Goal: Task Accomplishment & Management: Use online tool/utility

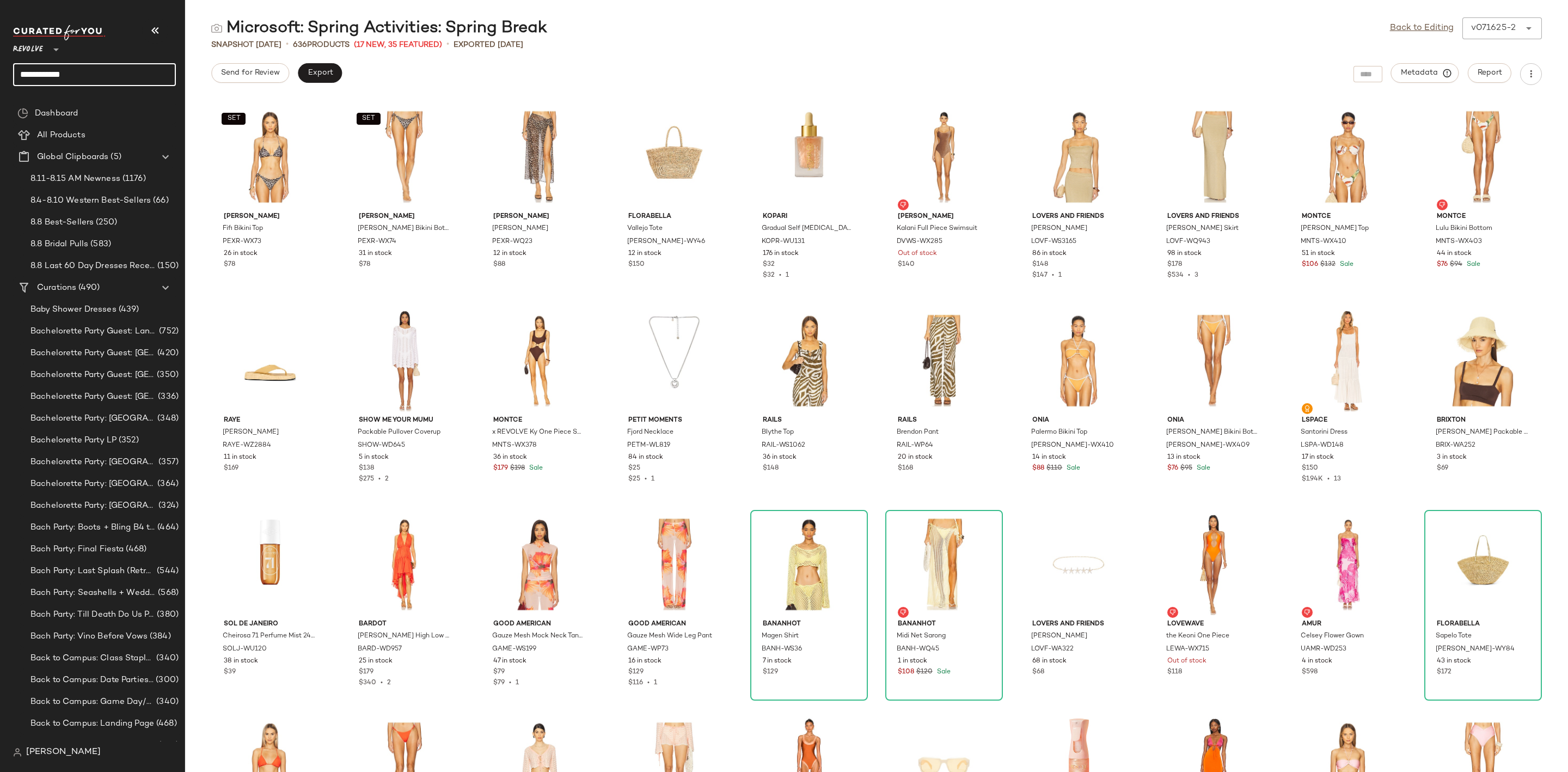
drag, startPoint x: 96, startPoint y: 71, endPoint x: -75, endPoint y: 71, distance: 171.0
click at [0, 71] on html "**********" at bounding box center [784, 386] width 1568 height 772
type input "*******"
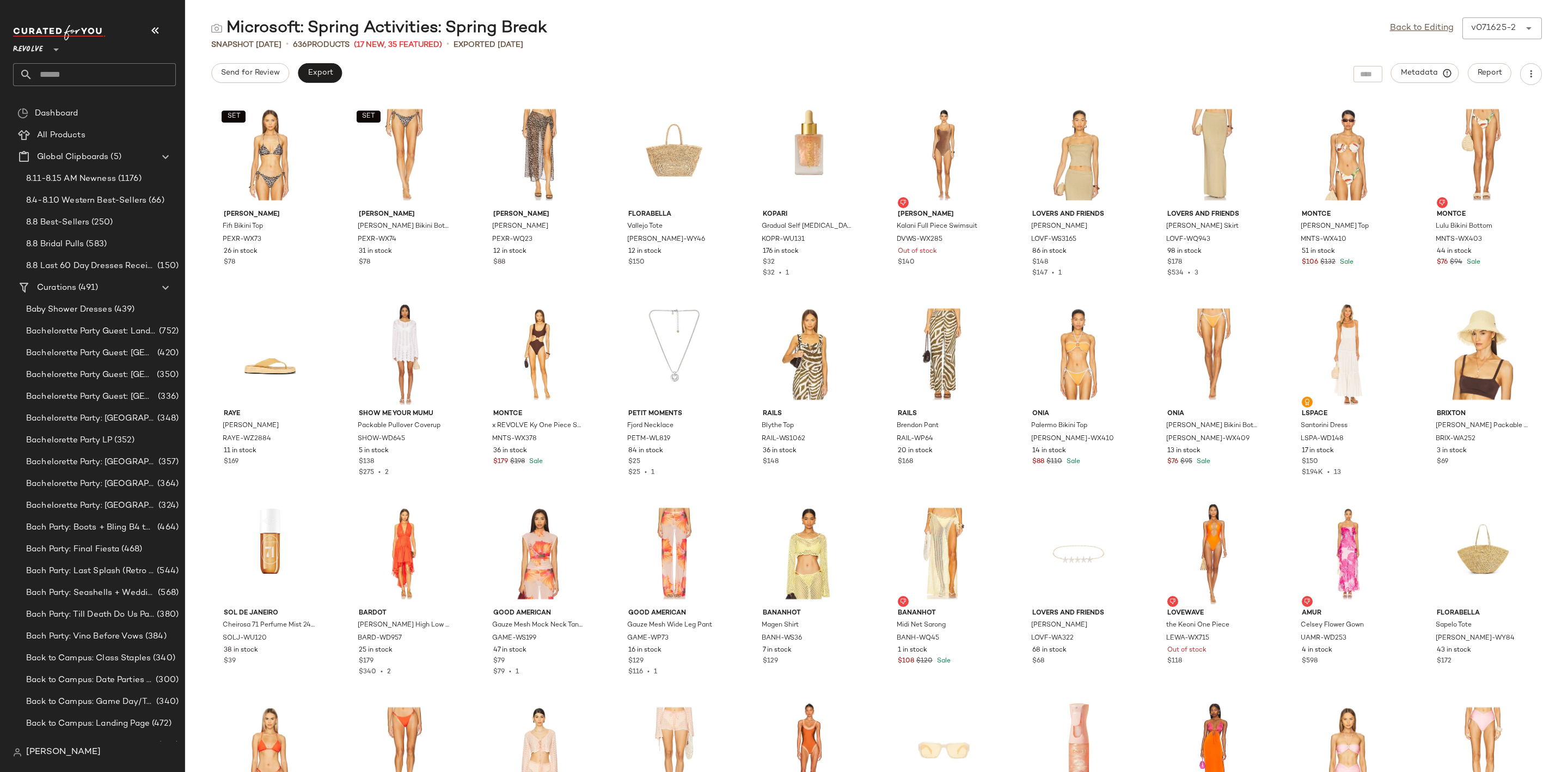
click at [93, 77] on input "text" at bounding box center [104, 74] width 143 height 23
type input "***"
click at [129, 103] on b "St." at bounding box center [127, 105] width 9 height 11
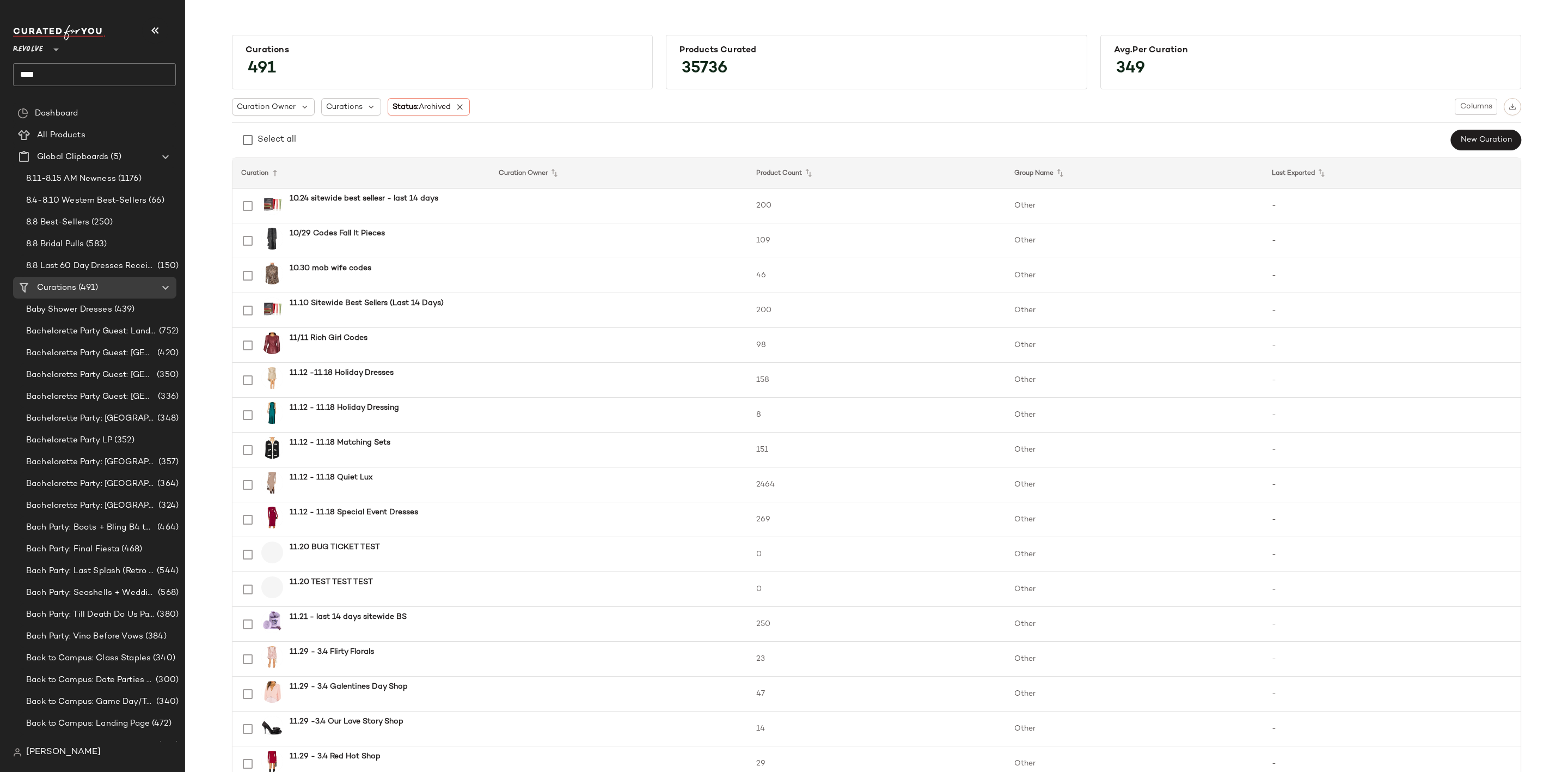
click at [60, 67] on input "***" at bounding box center [94, 74] width 163 height 23
click at [98, 109] on span "Microsoft Spring Activities:" at bounding box center [72, 105] width 102 height 11
click at [462, 109] on icon at bounding box center [460, 106] width 9 height 9
click at [121, 78] on input "***" at bounding box center [94, 74] width 163 height 23
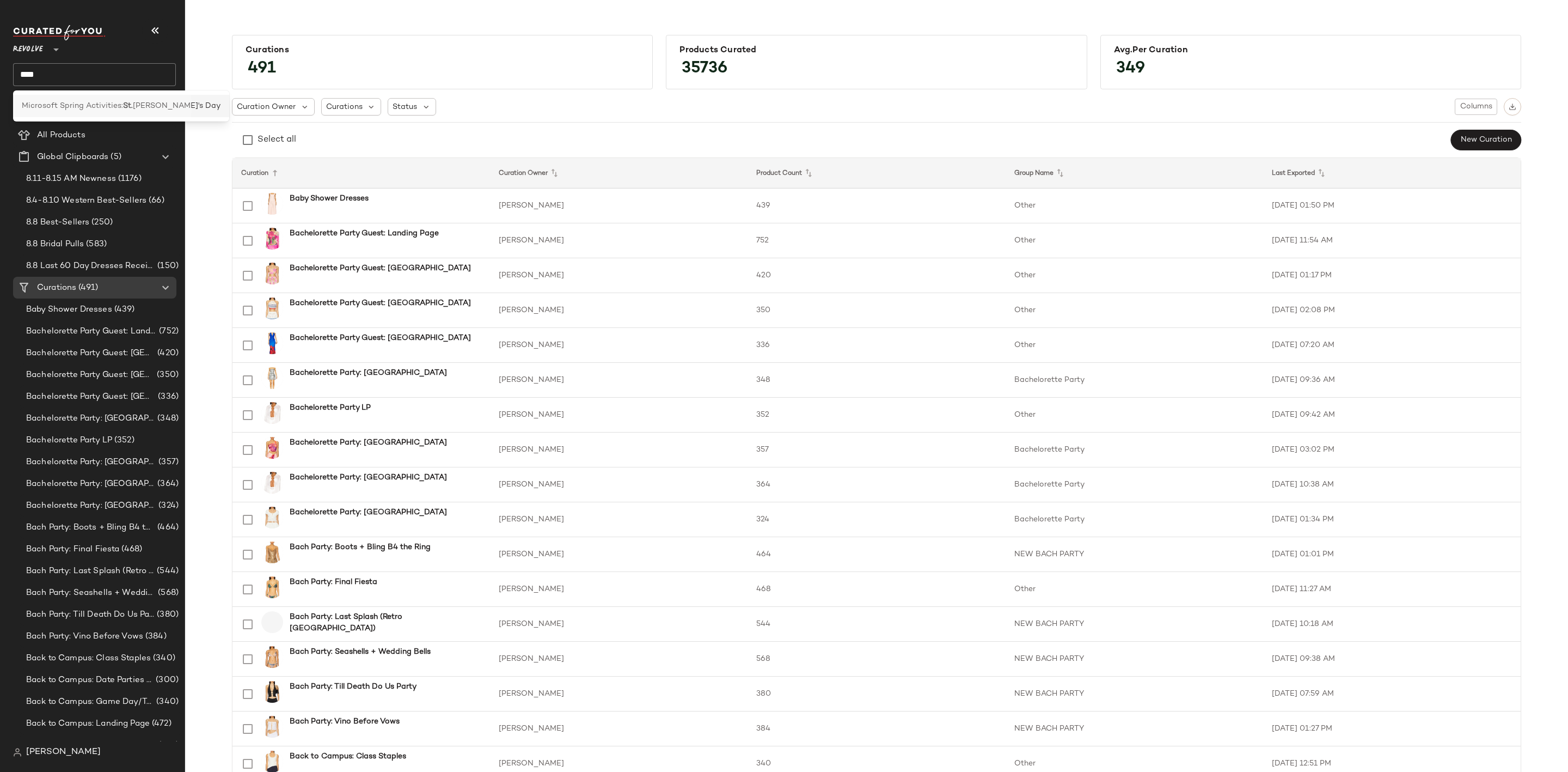
click at [110, 104] on span "Microsoft Spring Activities:" at bounding box center [72, 105] width 102 height 11
click at [87, 72] on input "***" at bounding box center [94, 74] width 163 height 23
click at [45, 108] on span "Microsoft Spring Activities:" at bounding box center [72, 105] width 102 height 11
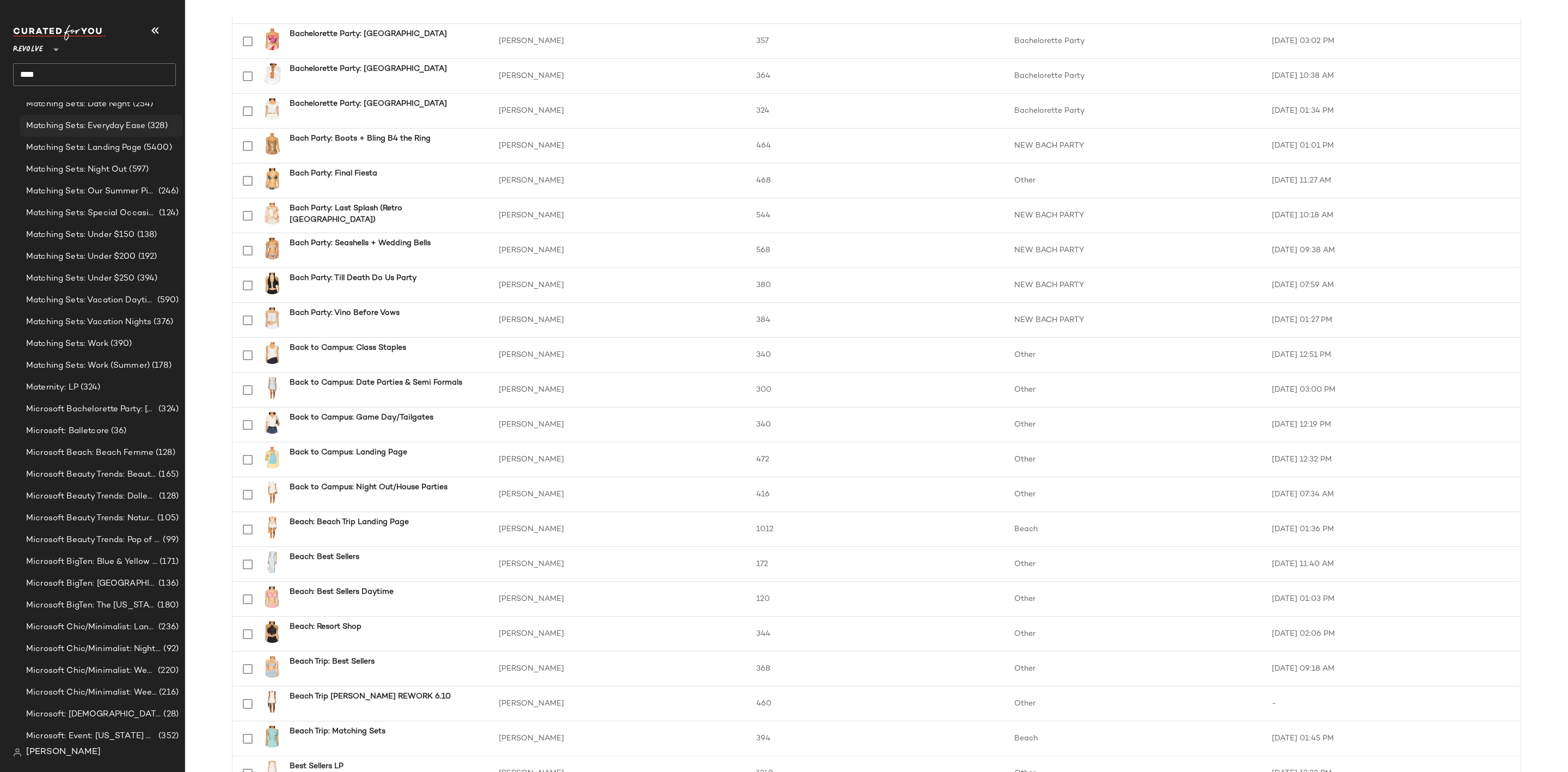
scroll to position [2766, 0]
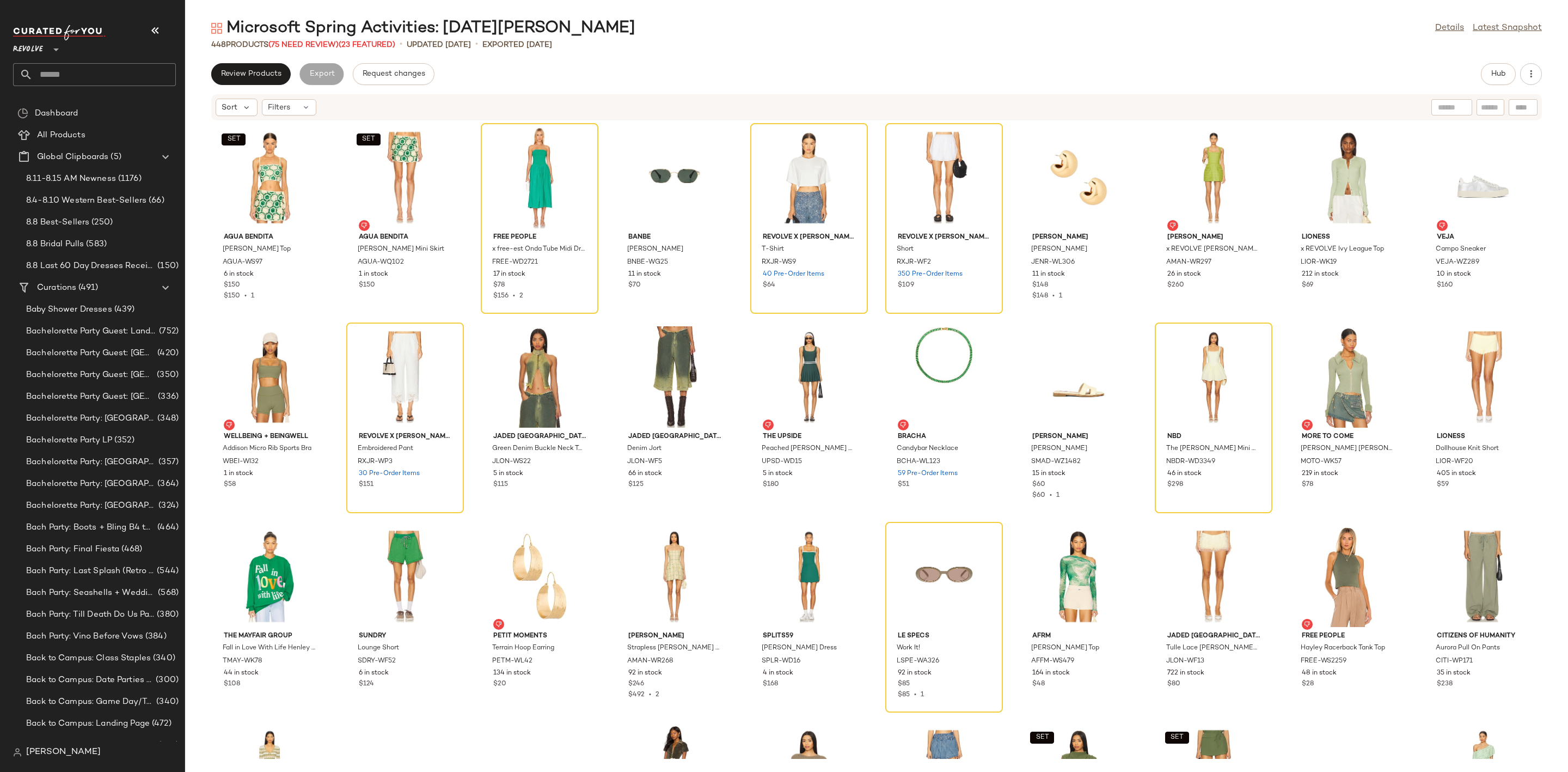
click at [227, 87] on div "Review Products Export Request changes Hub Sort Filters SET Agua Bendita [PERSO…" at bounding box center [877, 417] width 1383 height 708
click at [240, 76] on span "Review Products" at bounding box center [251, 74] width 61 height 9
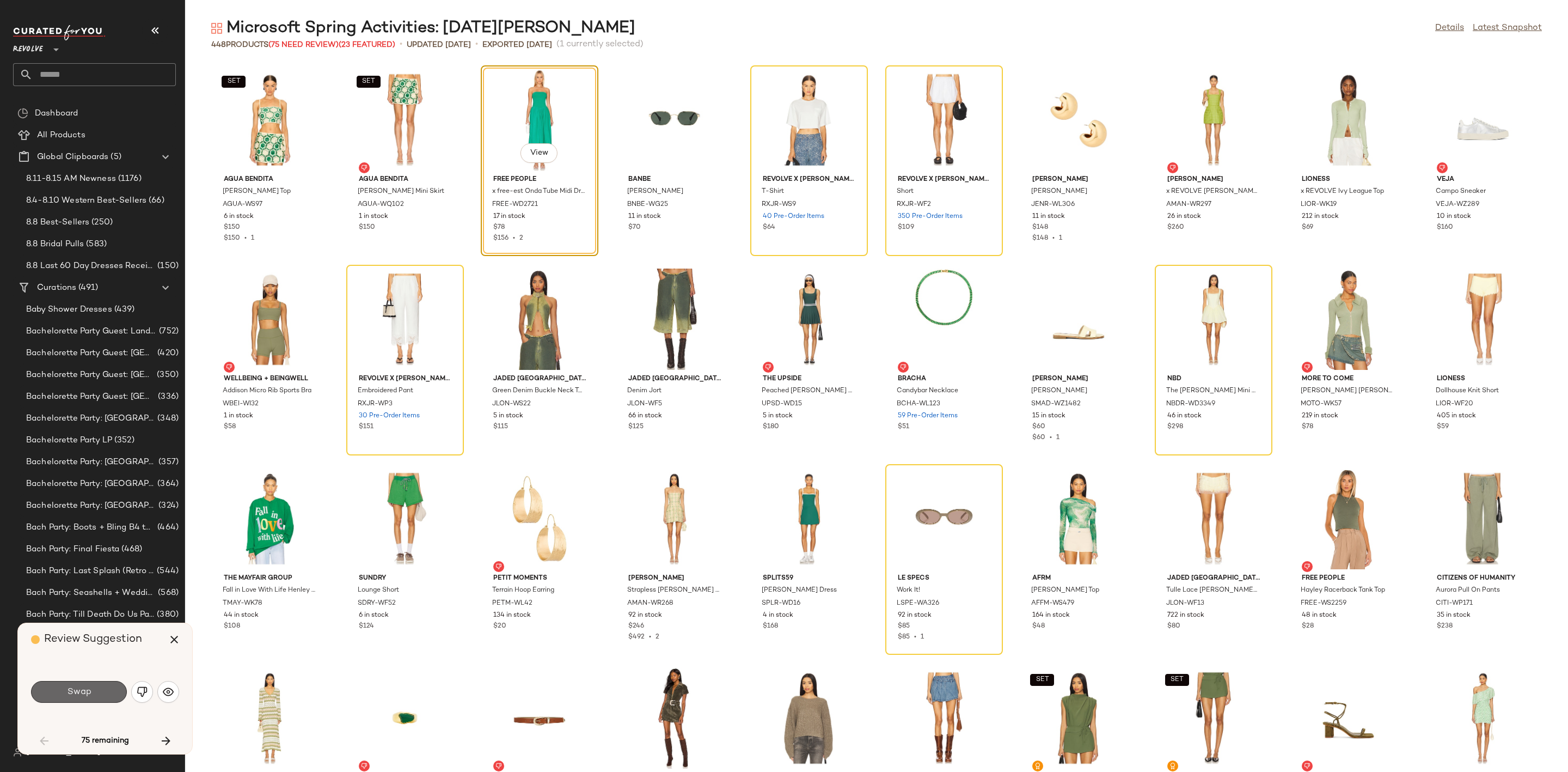
click at [102, 695] on button "Swap" at bounding box center [78, 691] width 96 height 22
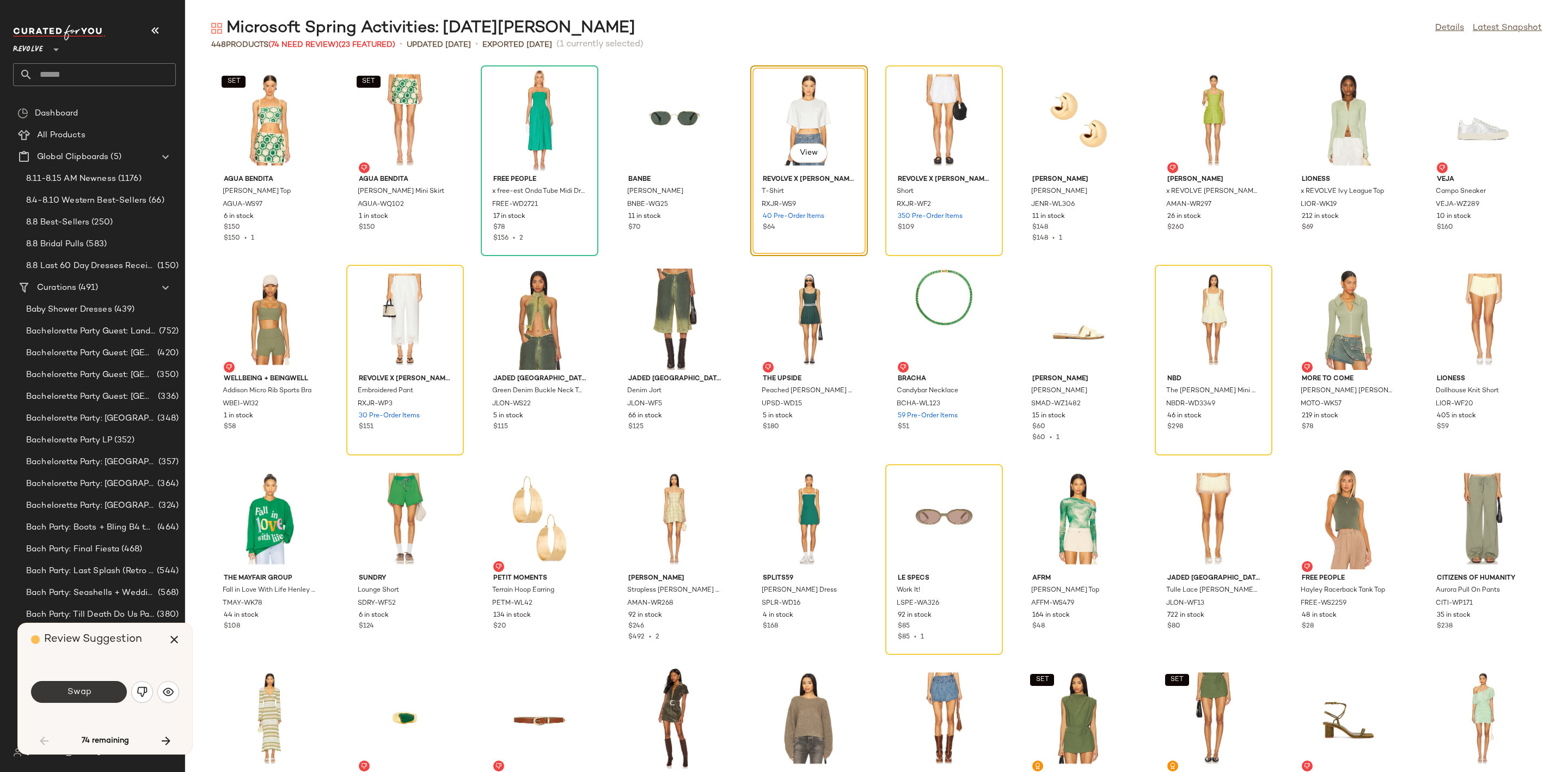
click at [95, 687] on button "Swap" at bounding box center [78, 691] width 96 height 22
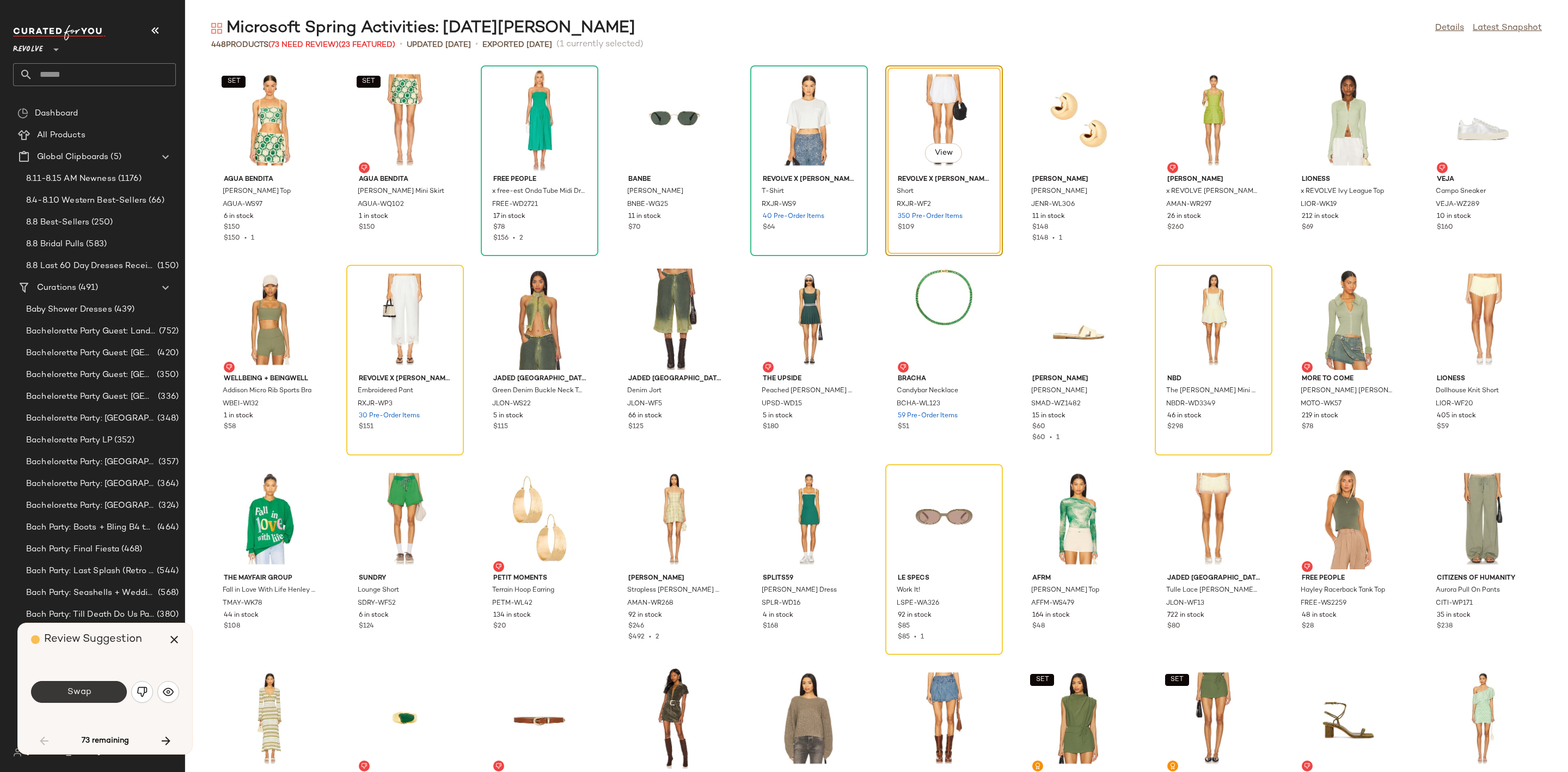
click at [85, 692] on span "Swap" at bounding box center [78, 692] width 24 height 10
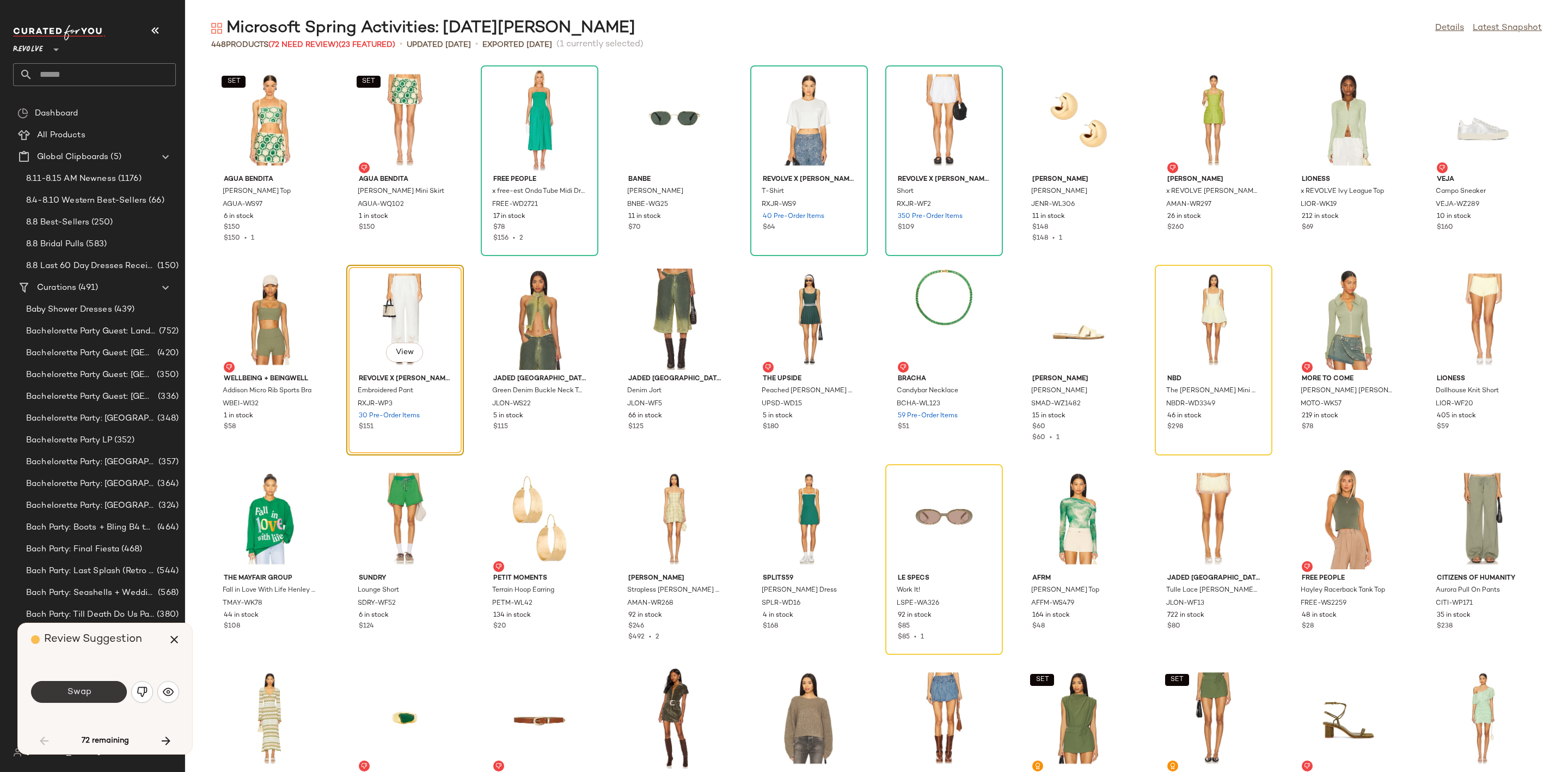
click at [75, 694] on span "Swap" at bounding box center [78, 692] width 24 height 10
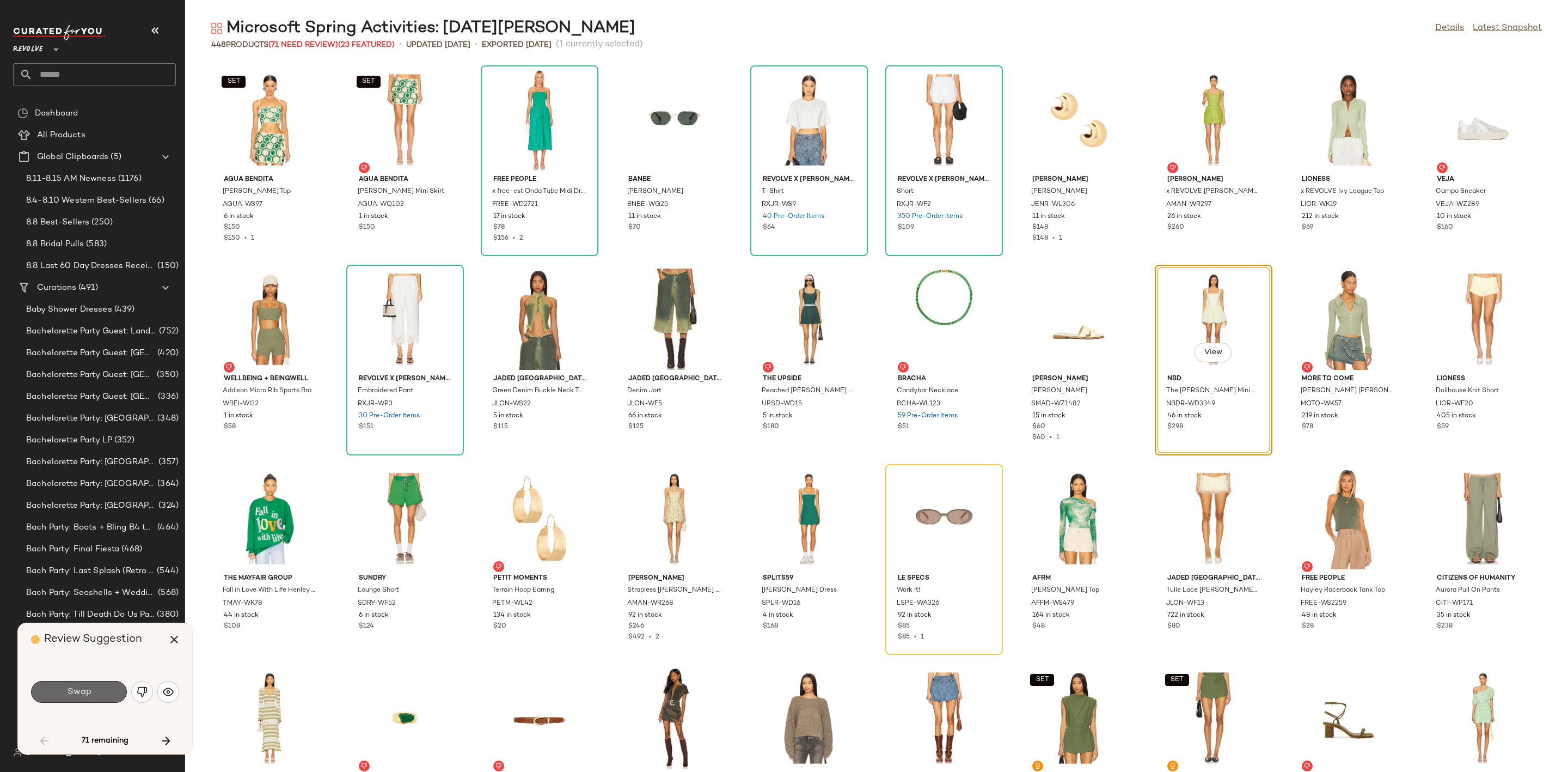
click at [76, 694] on span "Swap" at bounding box center [78, 692] width 24 height 10
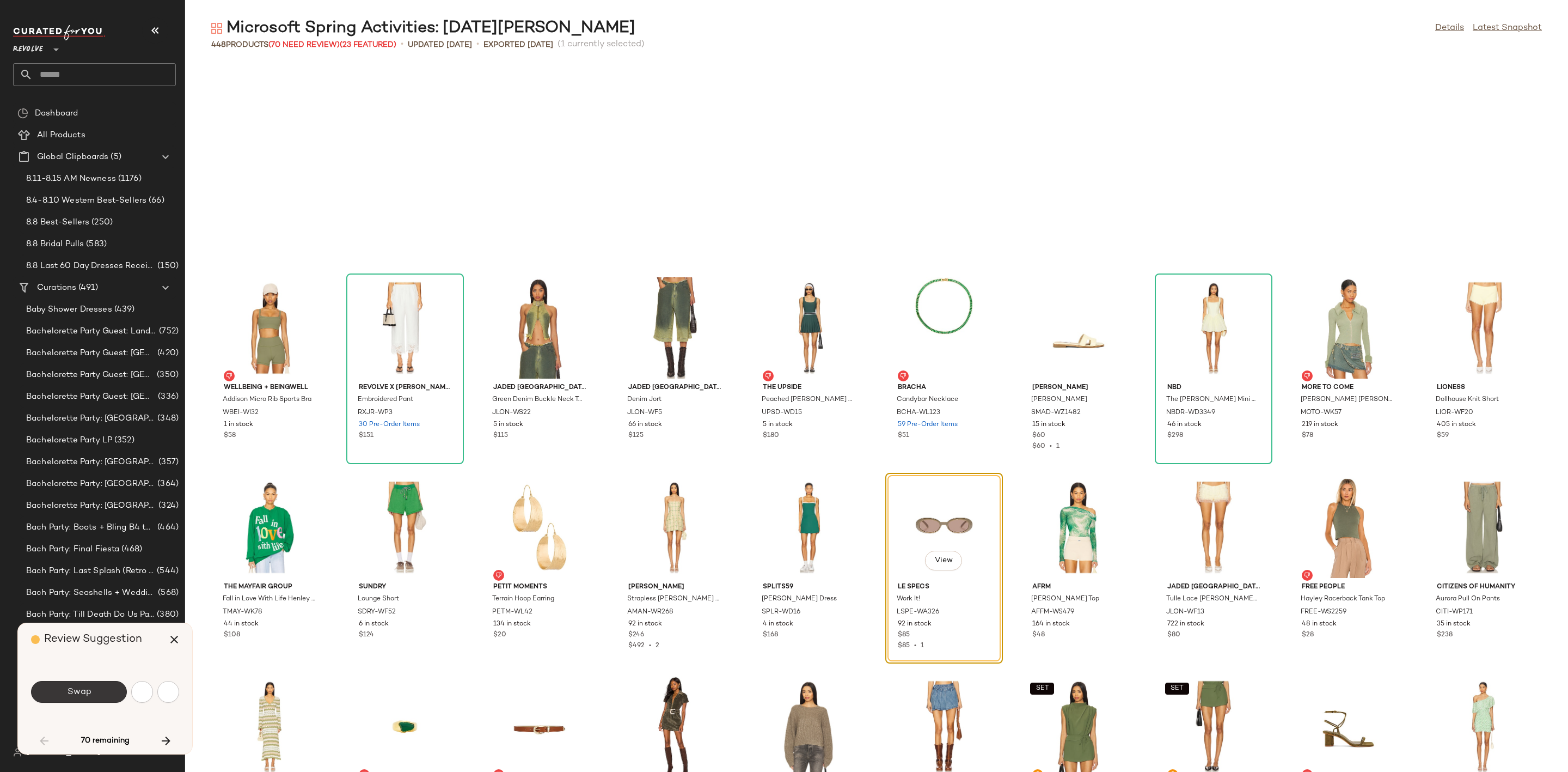
scroll to position [208, 0]
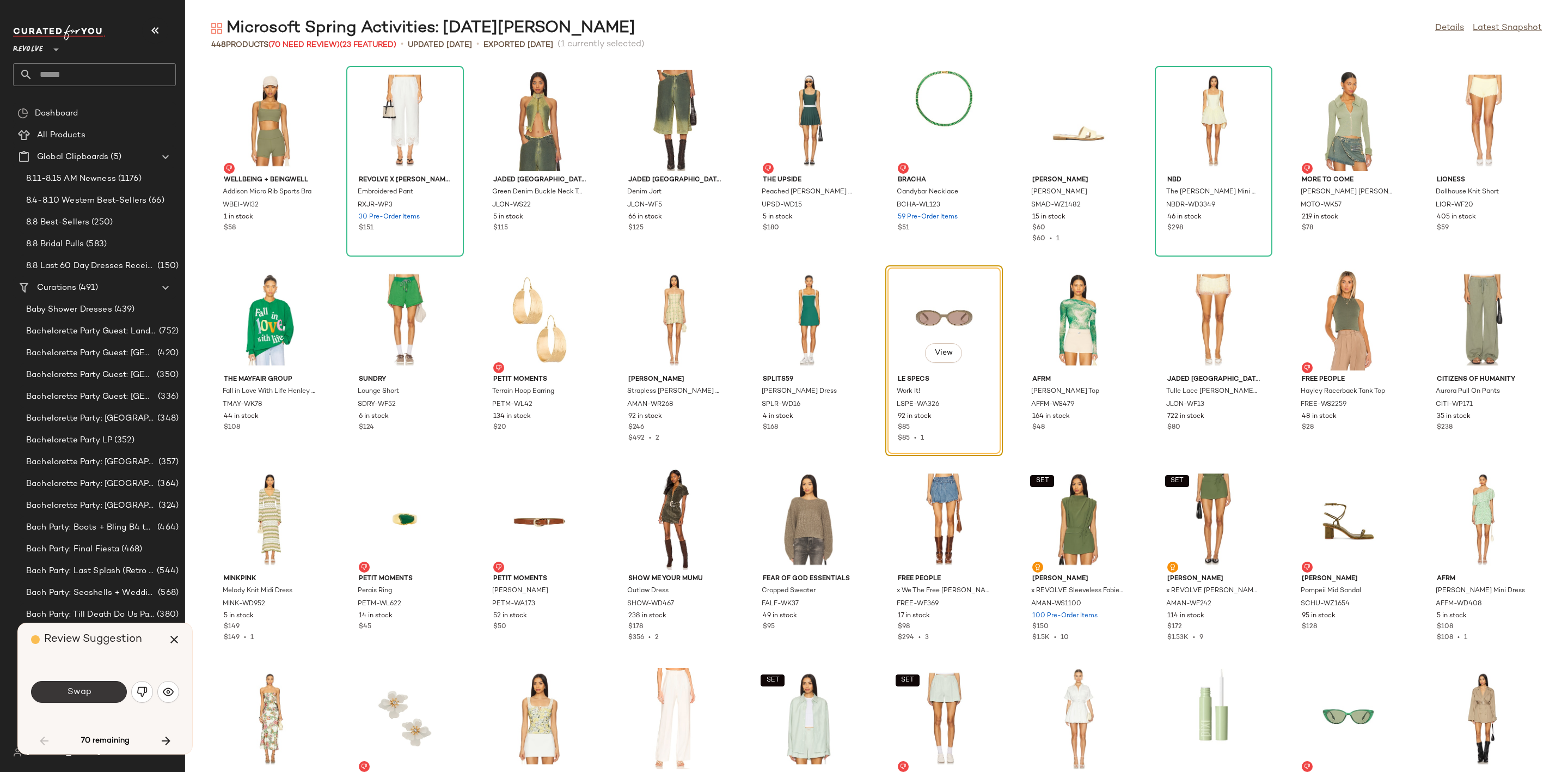
click at [96, 691] on button "Swap" at bounding box center [78, 691] width 96 height 22
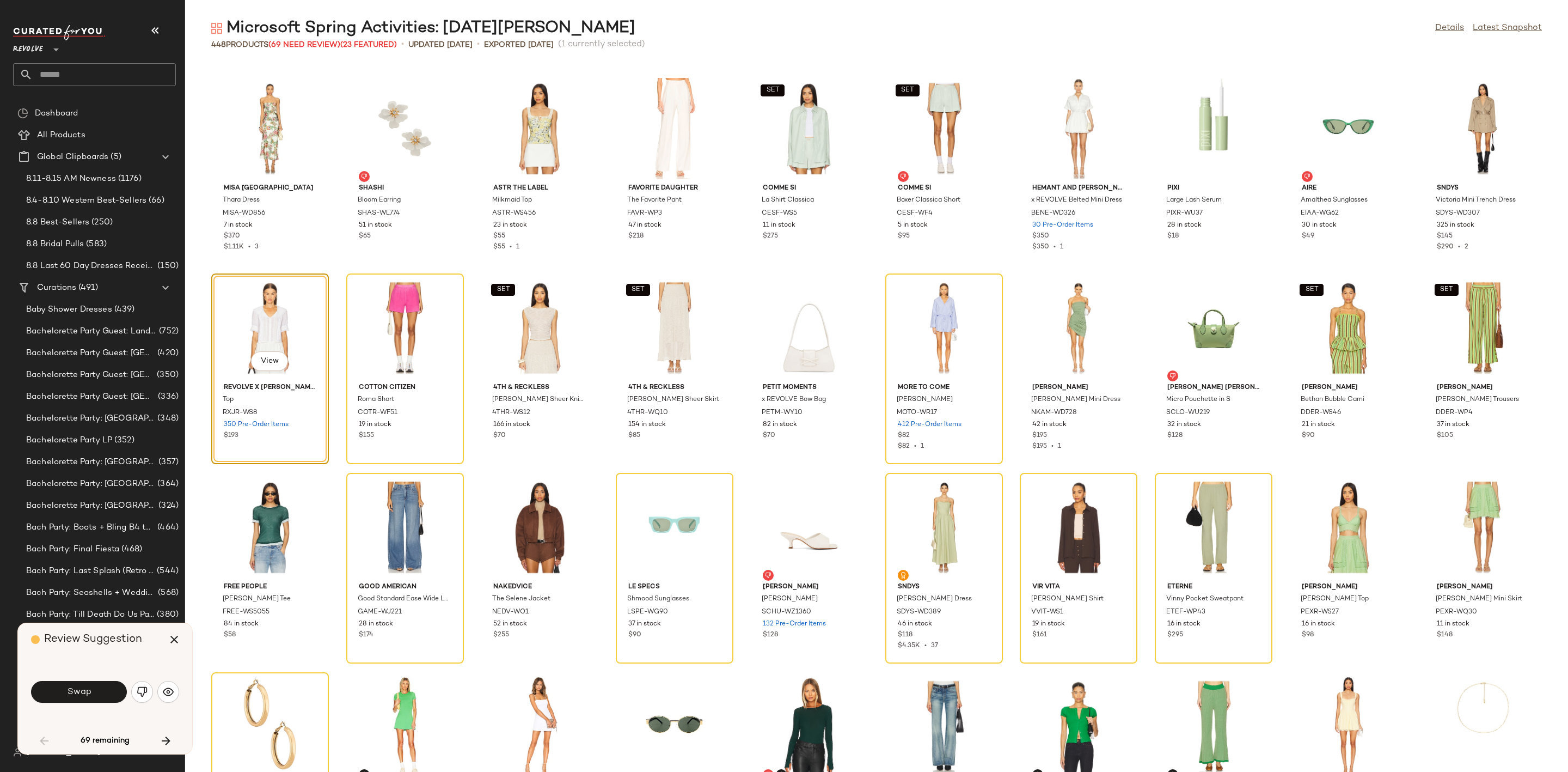
click at [96, 691] on button "Swap" at bounding box center [78, 691] width 96 height 22
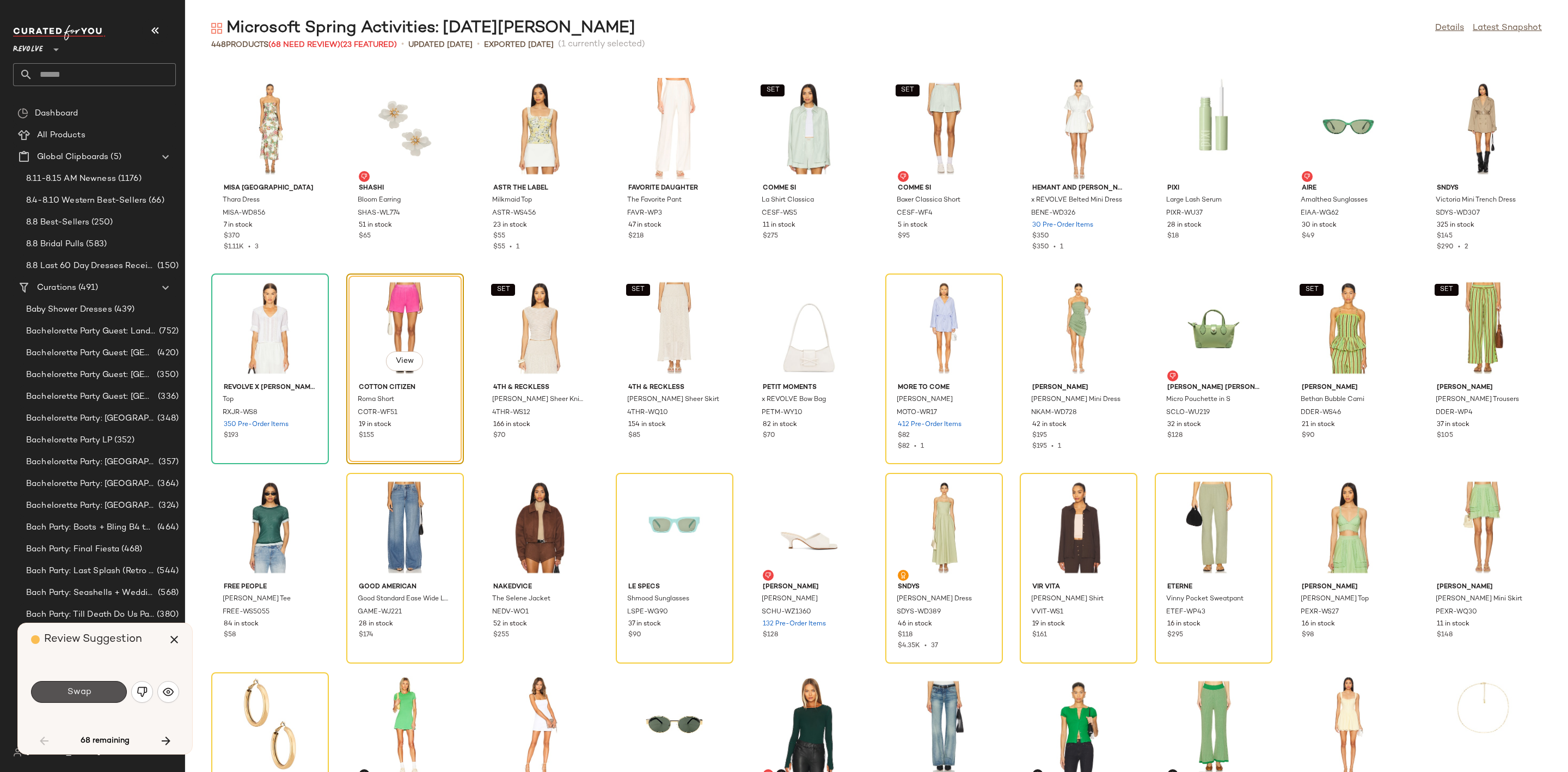
click at [96, 691] on button "Swap" at bounding box center [78, 691] width 96 height 22
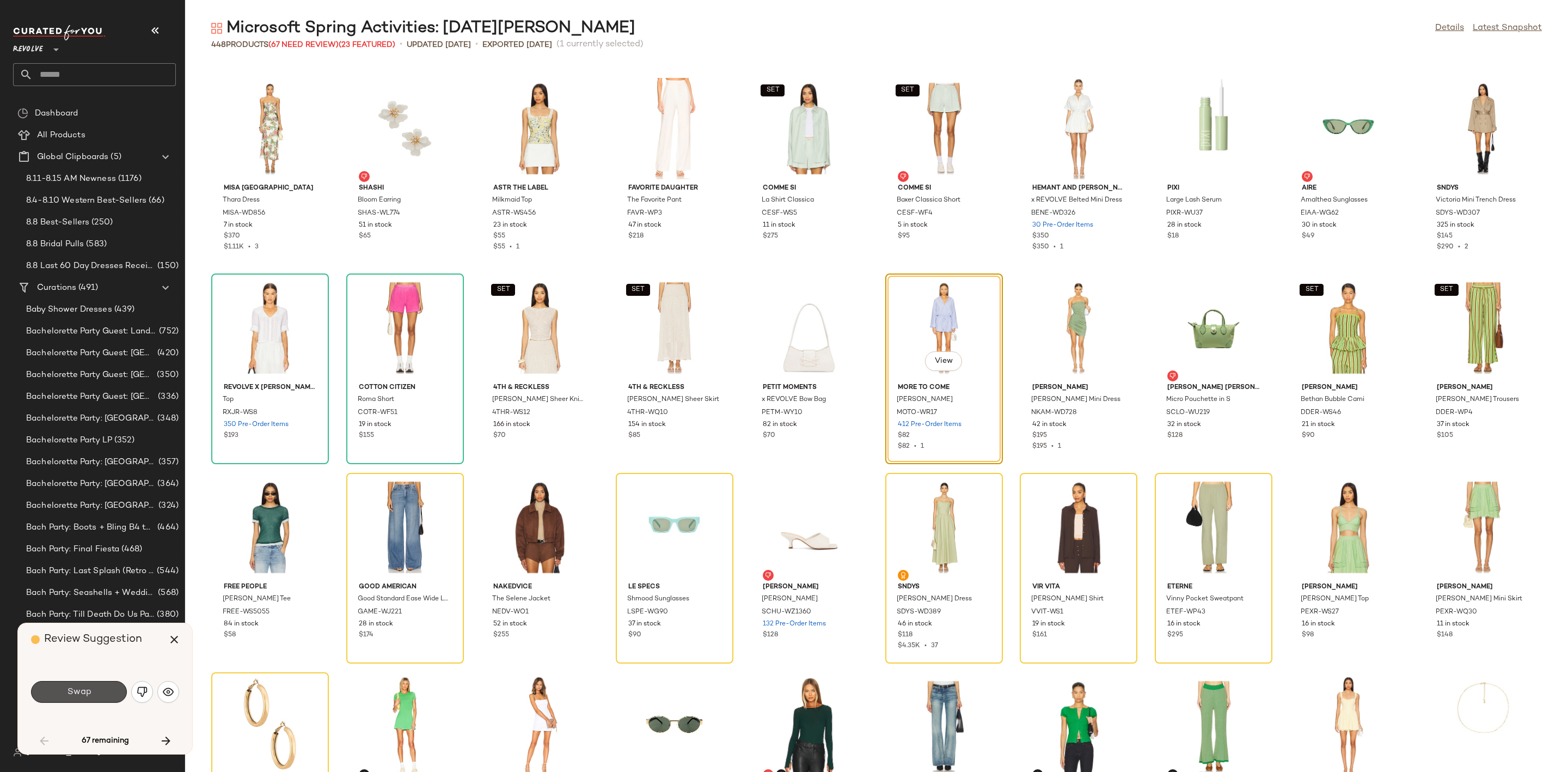
click at [96, 691] on button "Swap" at bounding box center [78, 691] width 96 height 22
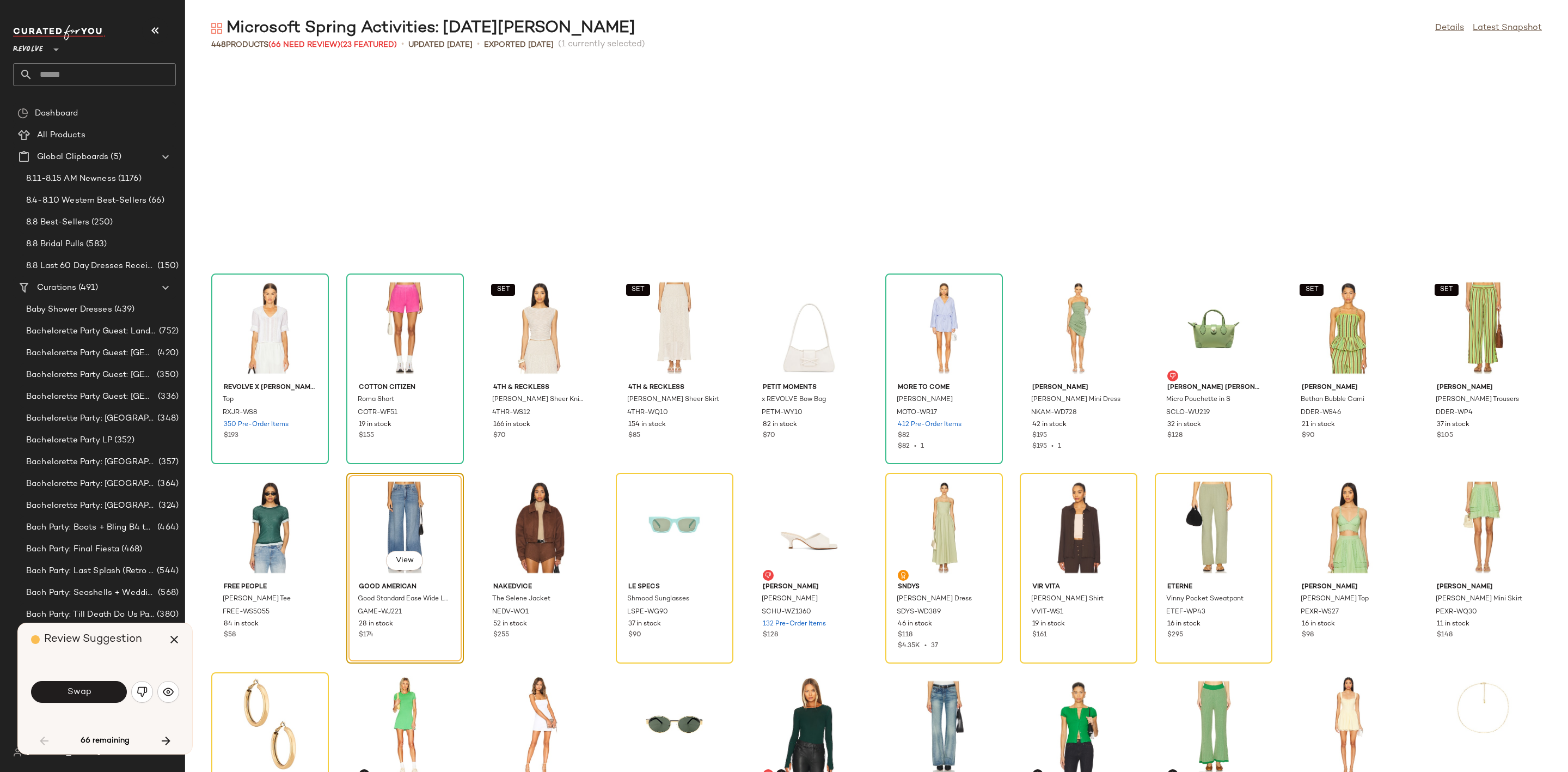
scroll to position [997, 0]
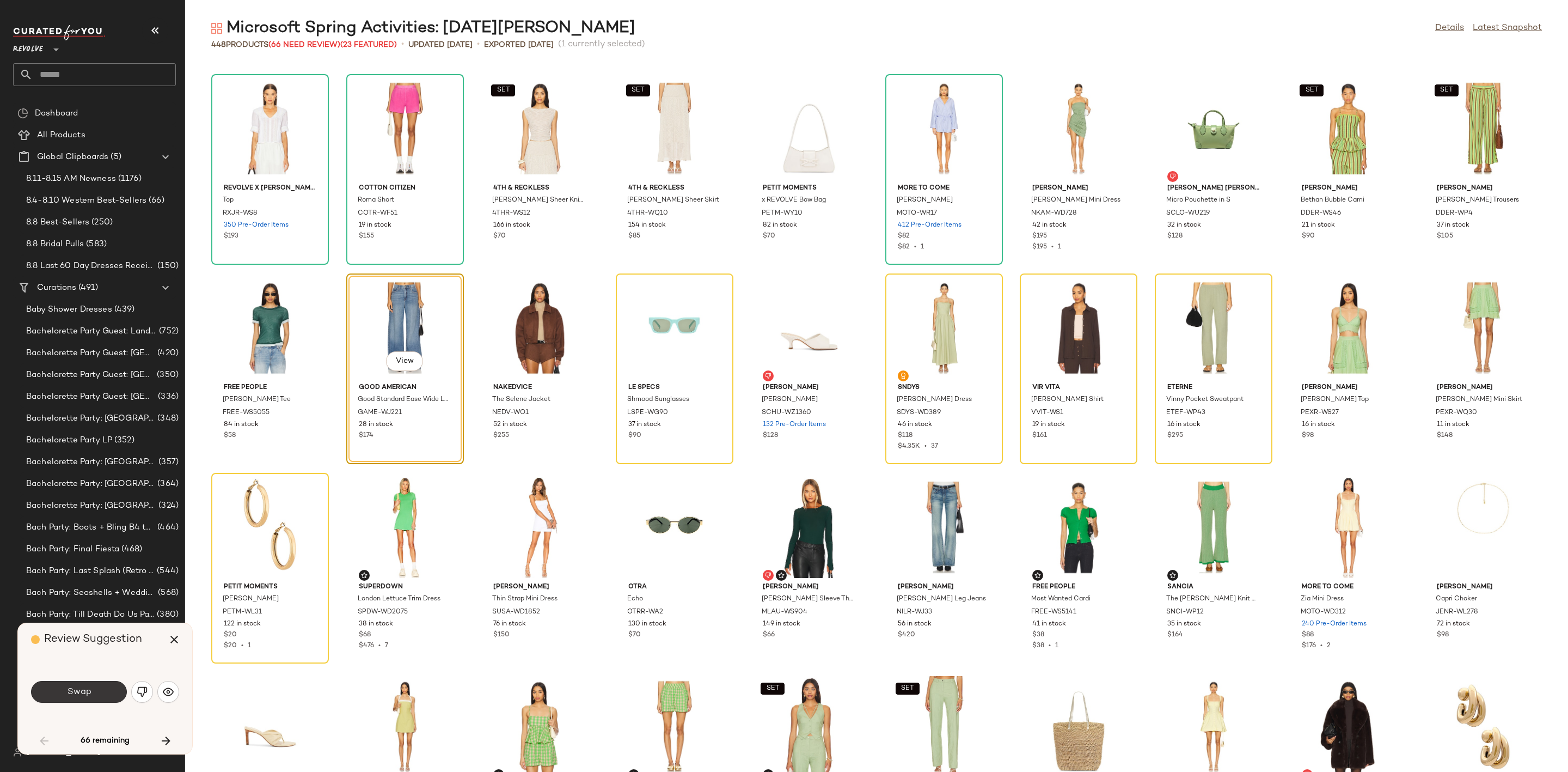
click at [81, 701] on button "Swap" at bounding box center [78, 691] width 96 height 22
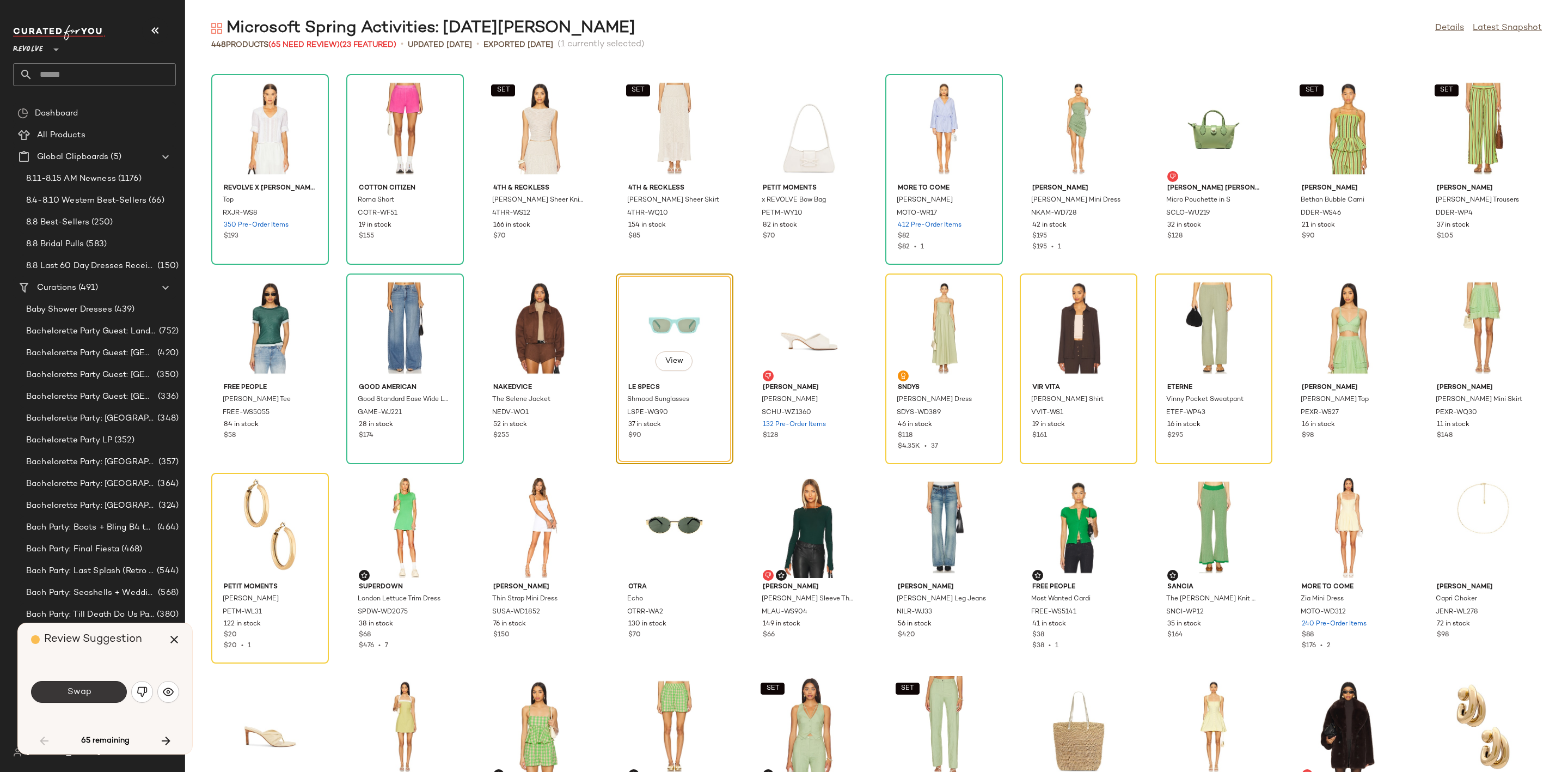
click at [84, 693] on span "Swap" at bounding box center [78, 692] width 24 height 10
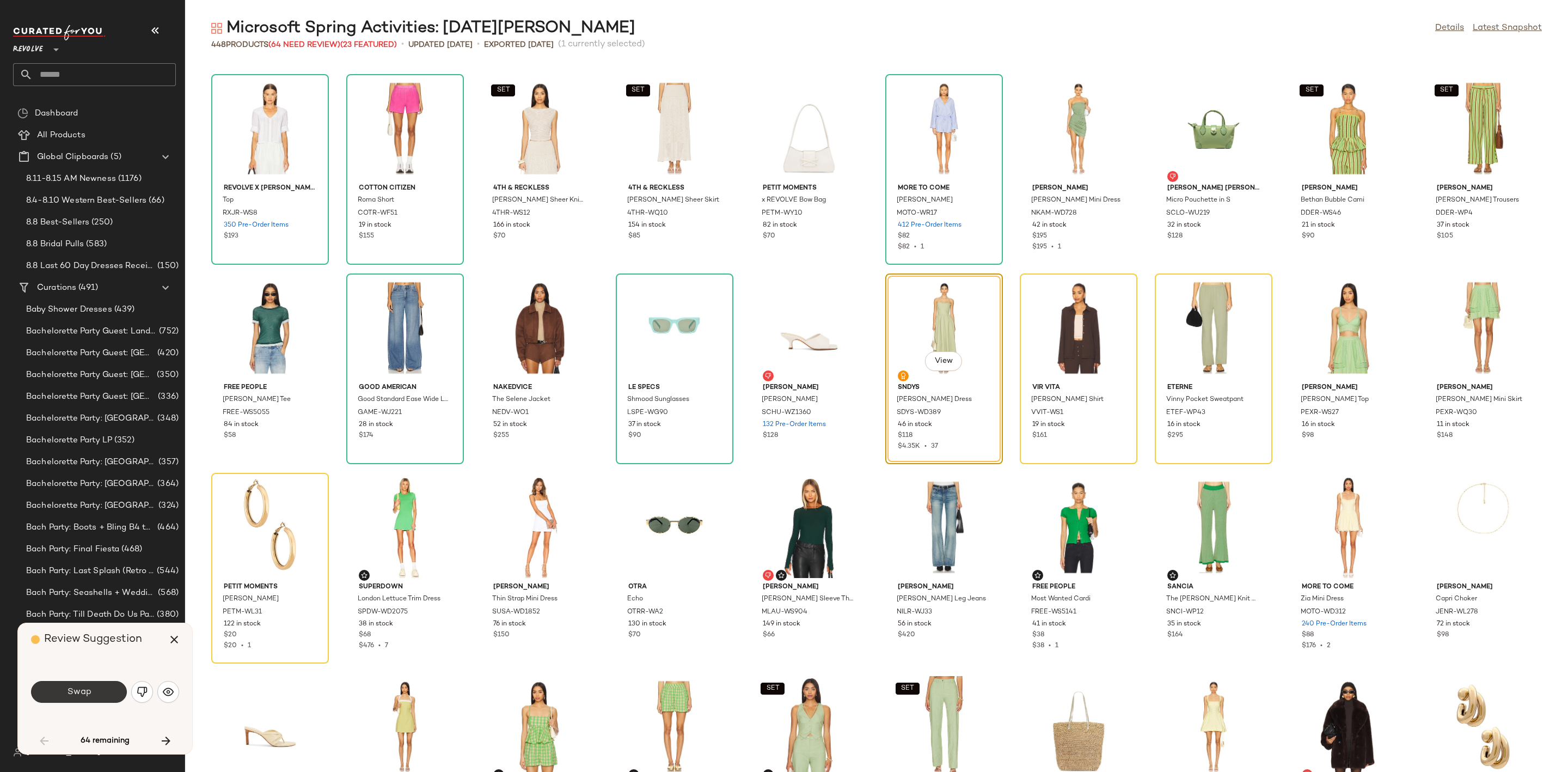
click at [88, 694] on span "Swap" at bounding box center [78, 692] width 24 height 10
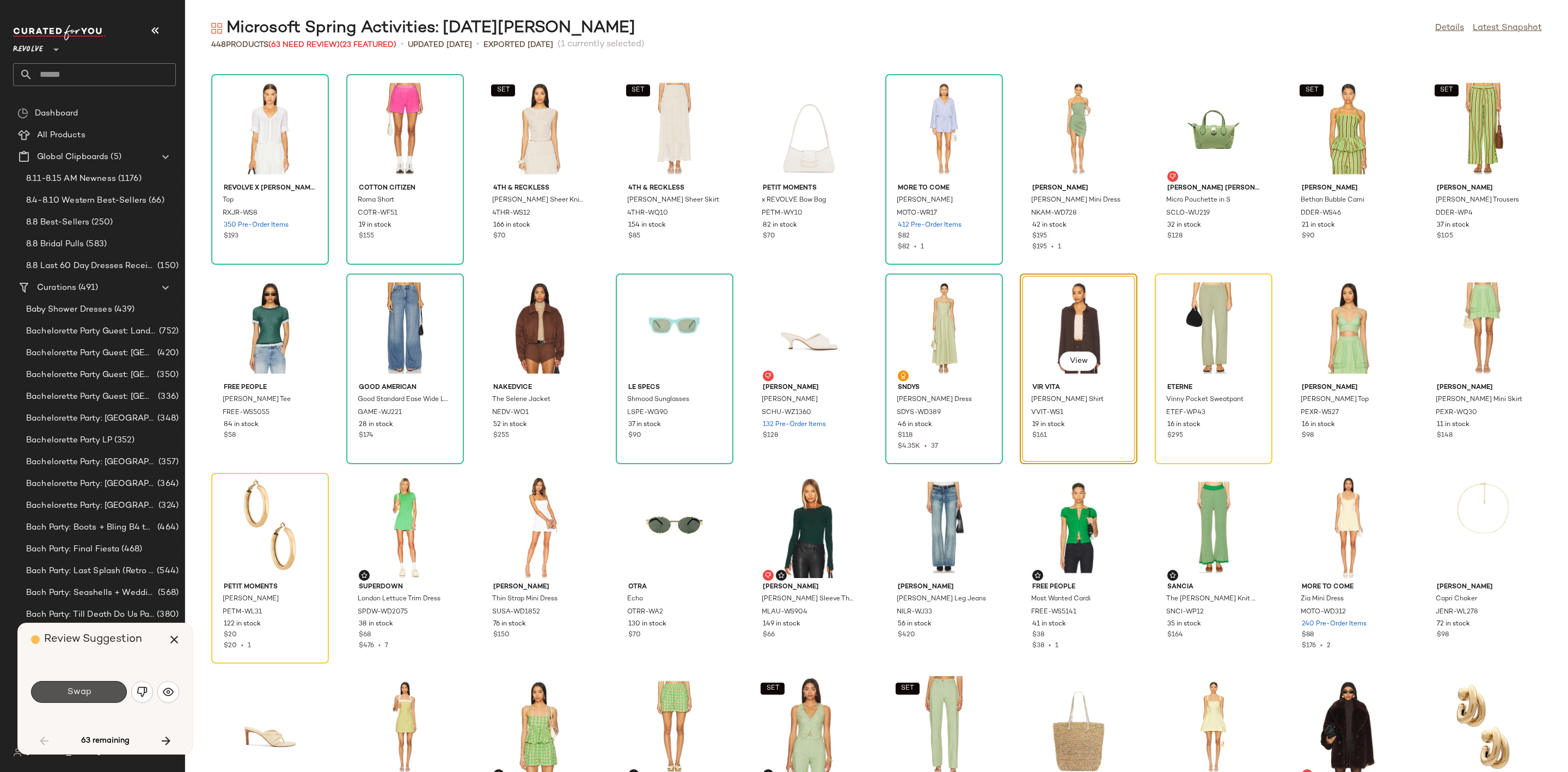
click at [90, 689] on span "Swap" at bounding box center [78, 692] width 24 height 10
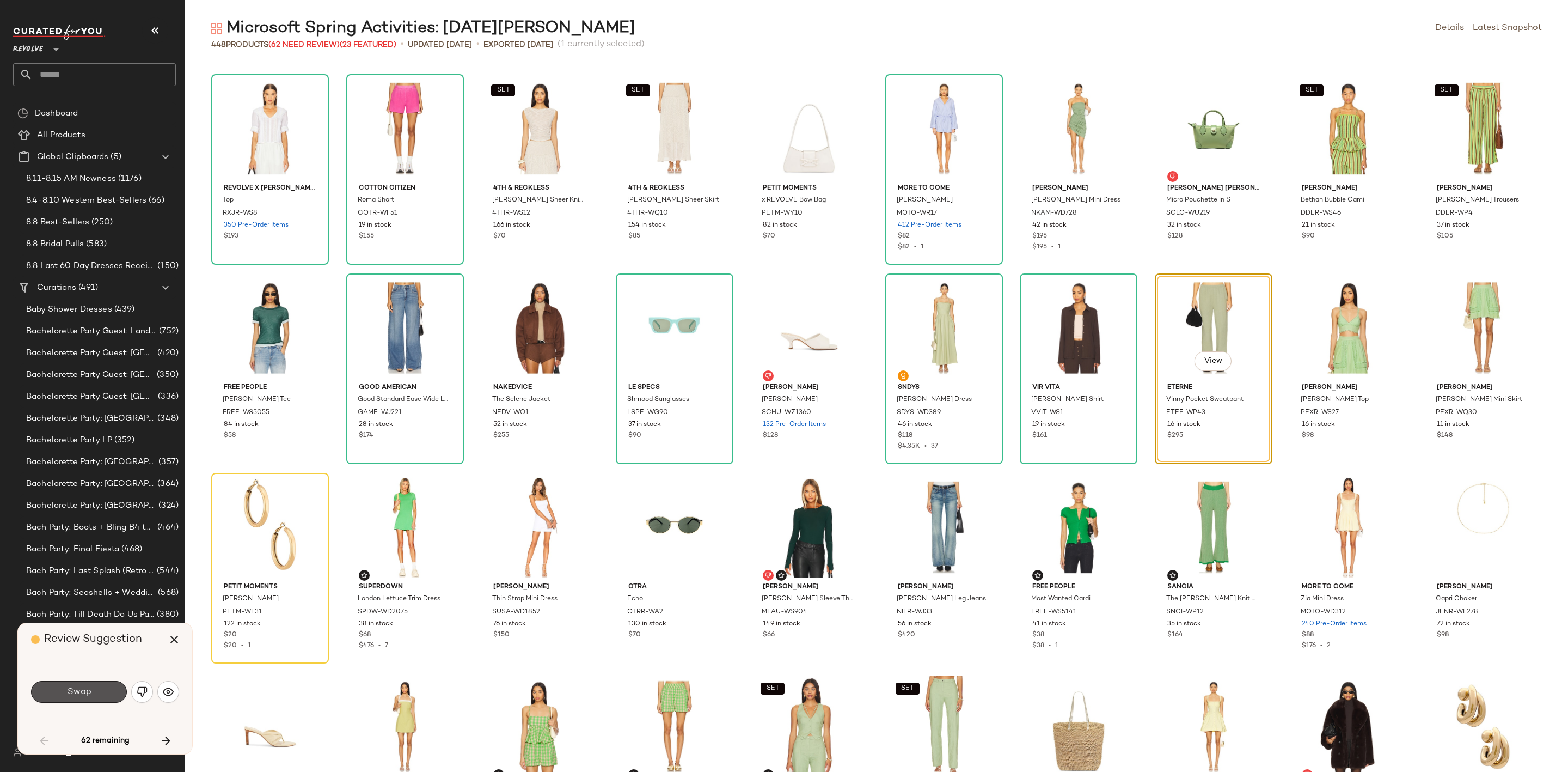
click at [79, 698] on button "Swap" at bounding box center [78, 691] width 96 height 22
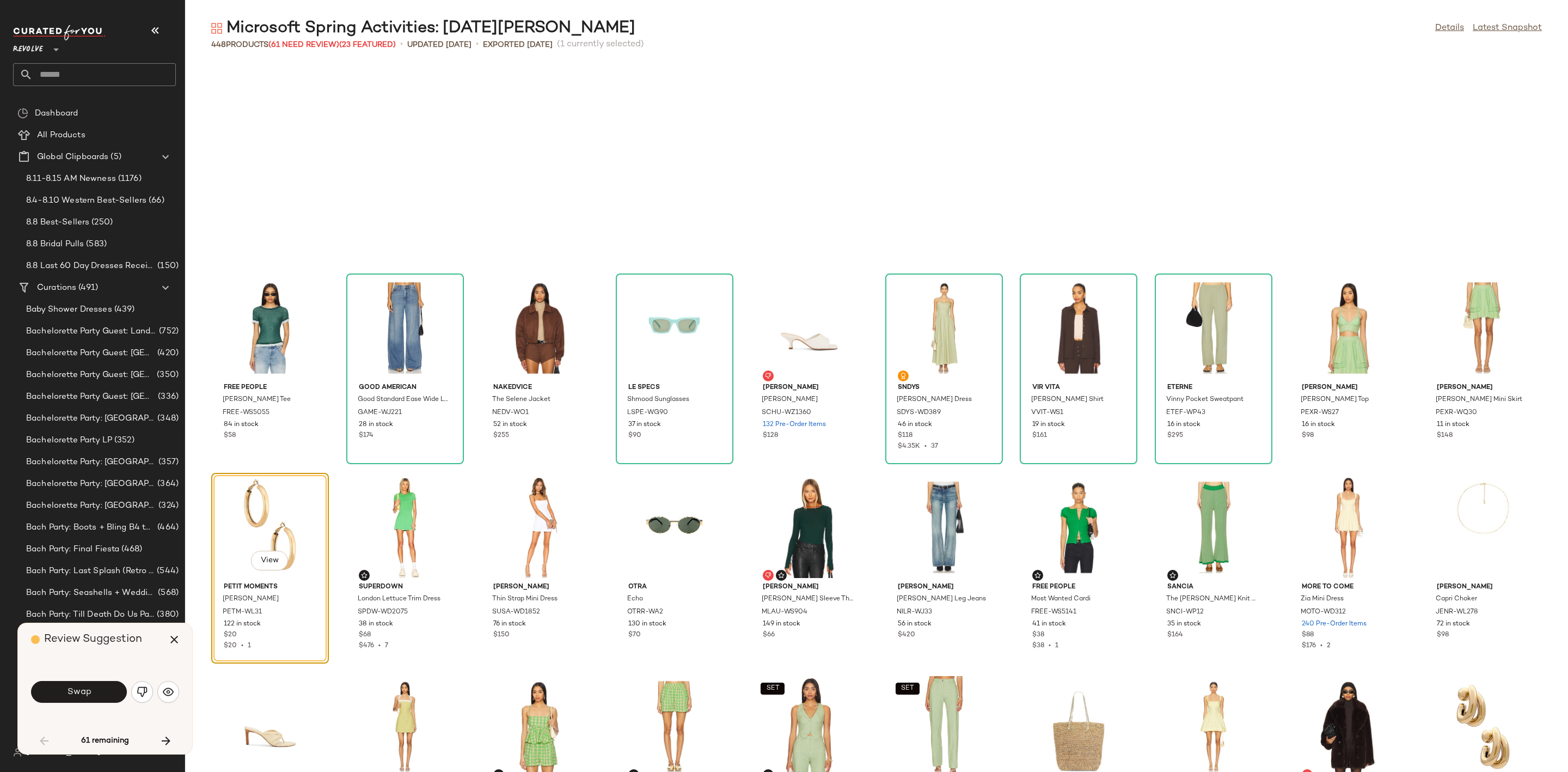
scroll to position [1196, 0]
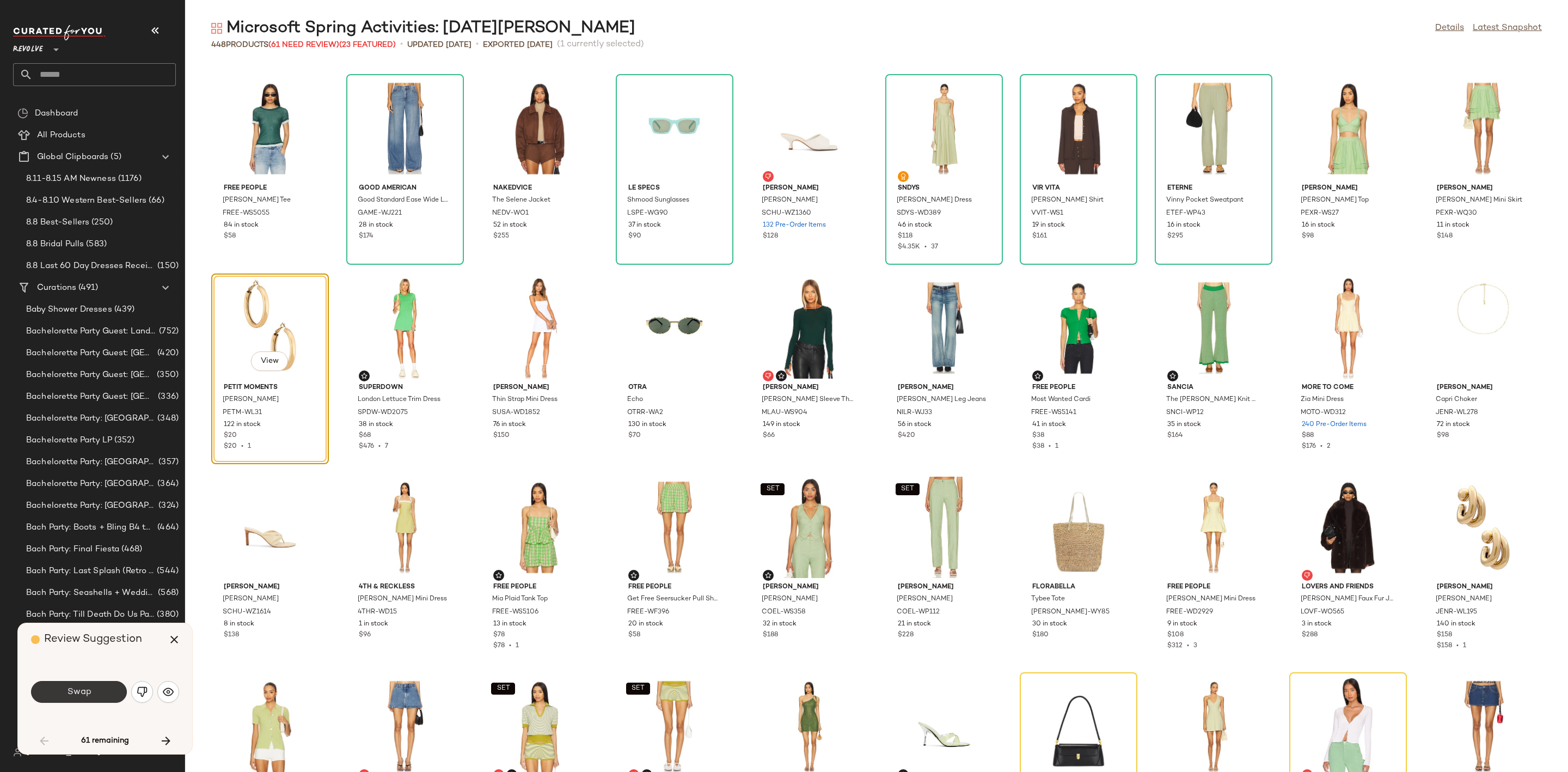
click at [106, 691] on button "Swap" at bounding box center [78, 691] width 96 height 22
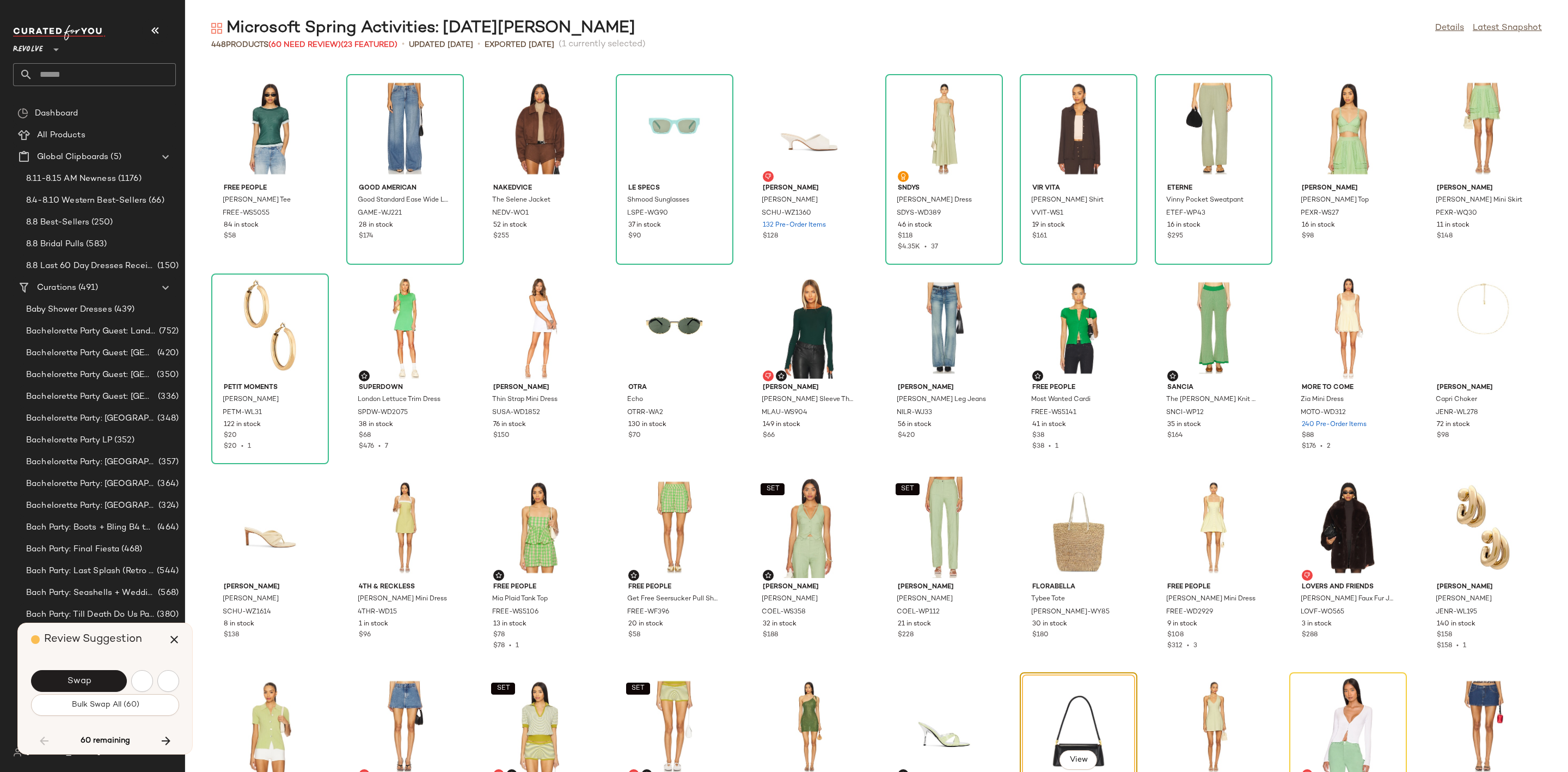
scroll to position [1595, 0]
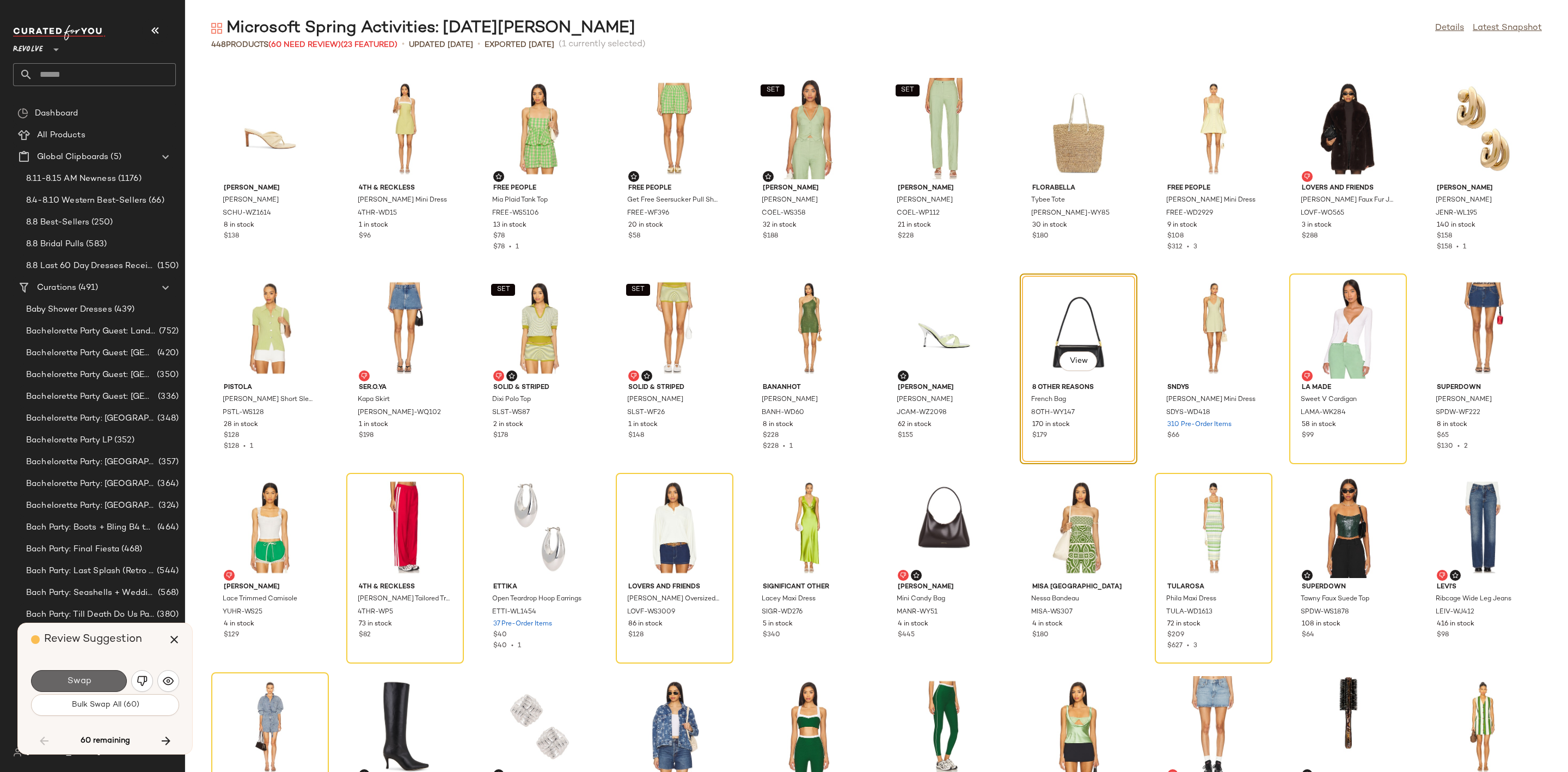
click at [89, 682] on span "Swap" at bounding box center [78, 682] width 24 height 10
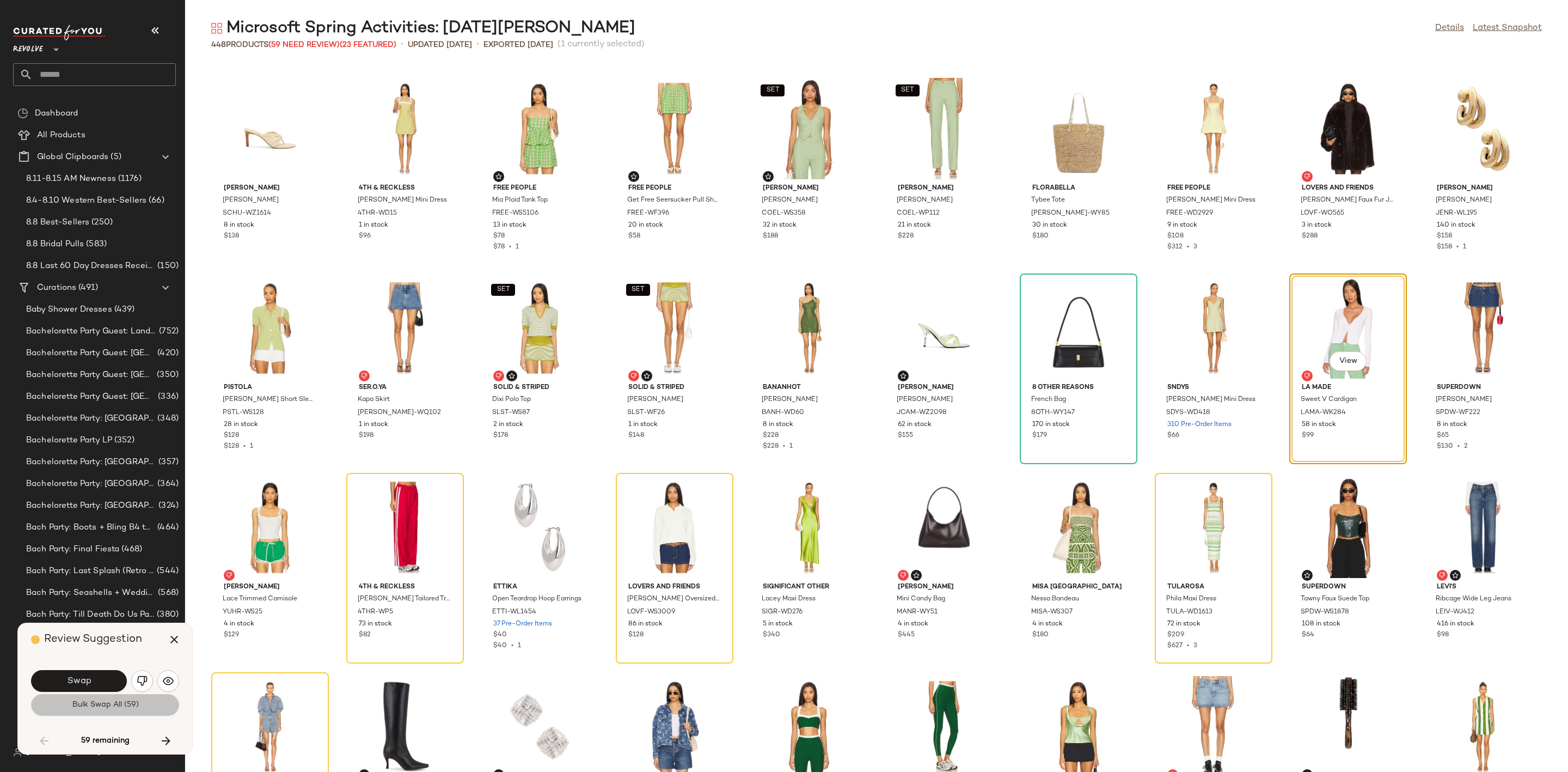
click at [116, 701] on span "Bulk Swap All (59)" at bounding box center [105, 705] width 67 height 9
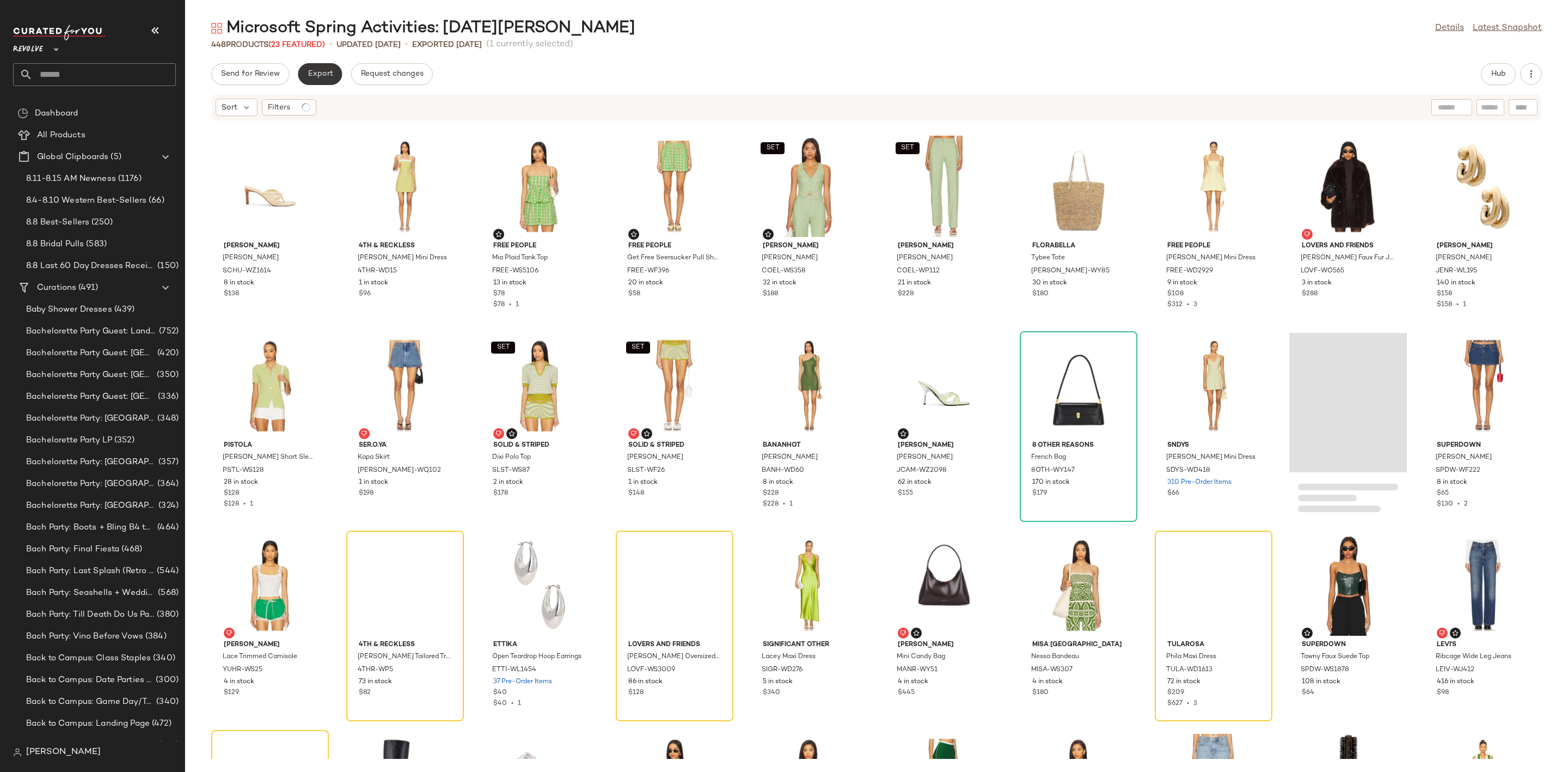
click at [306, 67] on button "Export" at bounding box center [319, 73] width 44 height 22
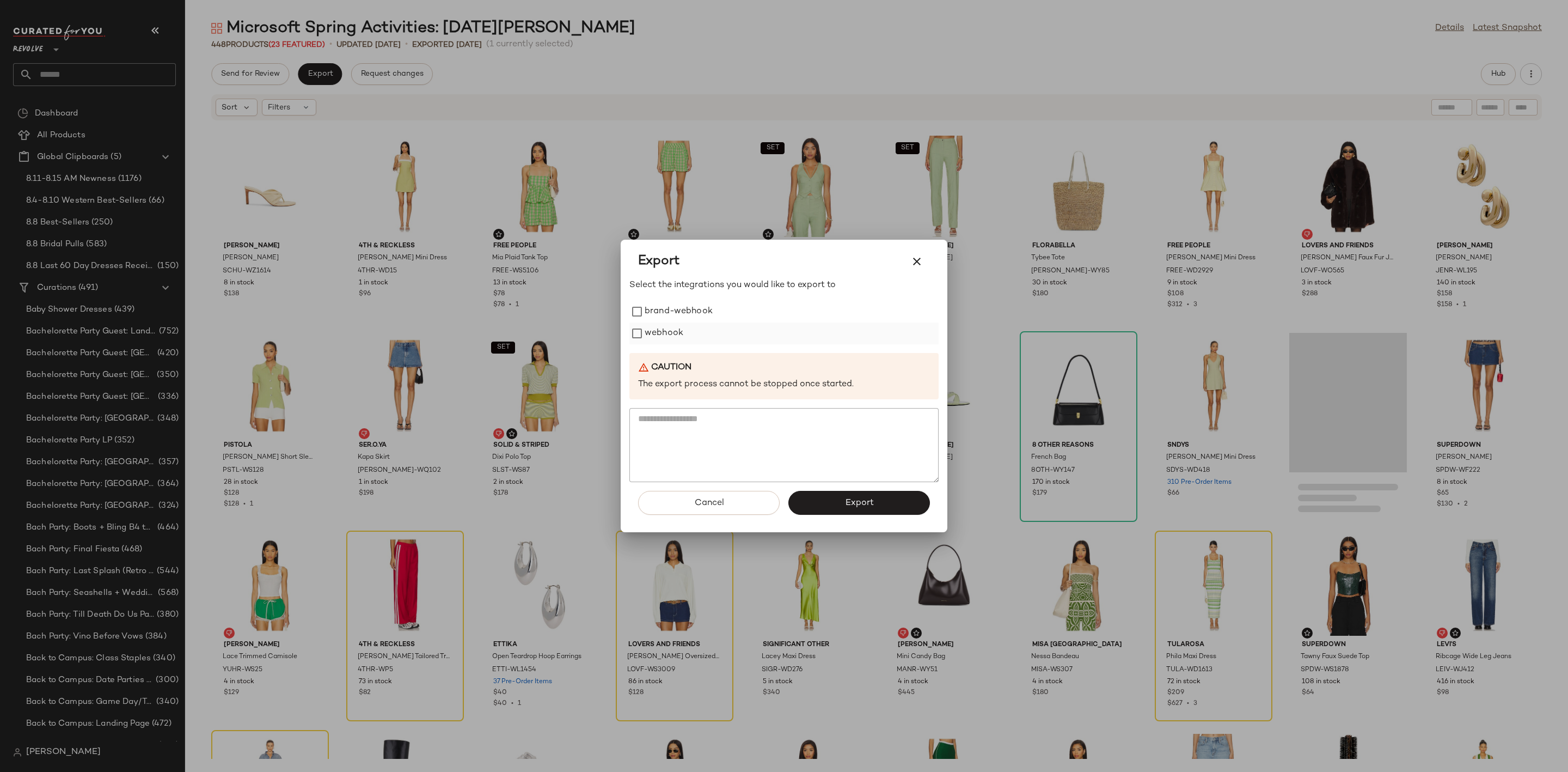
click at [655, 339] on label "webhook" at bounding box center [664, 333] width 39 height 22
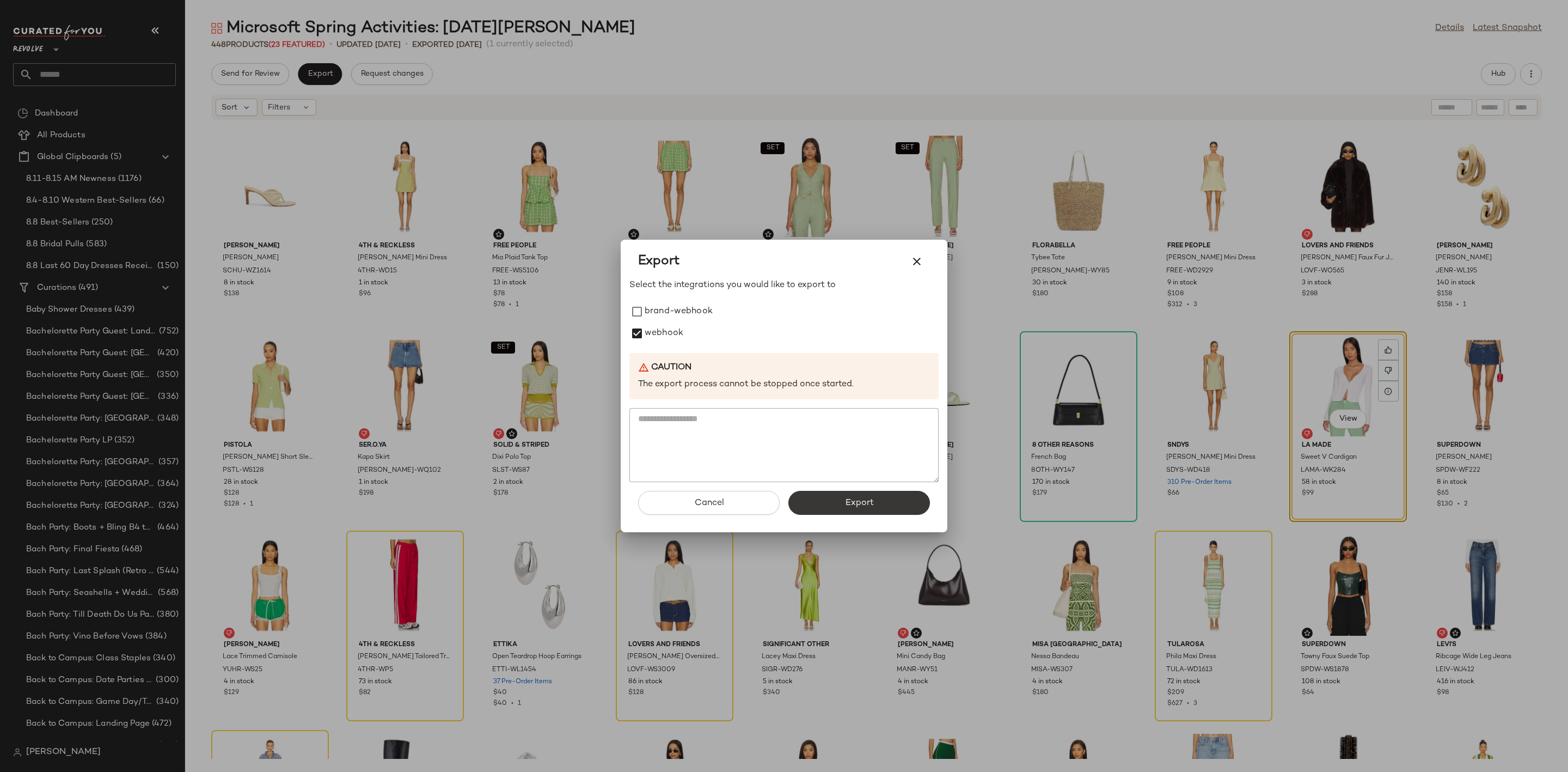
click at [851, 501] on span "Export" at bounding box center [859, 503] width 29 height 10
